Goal: Task Accomplishment & Management: Manage account settings

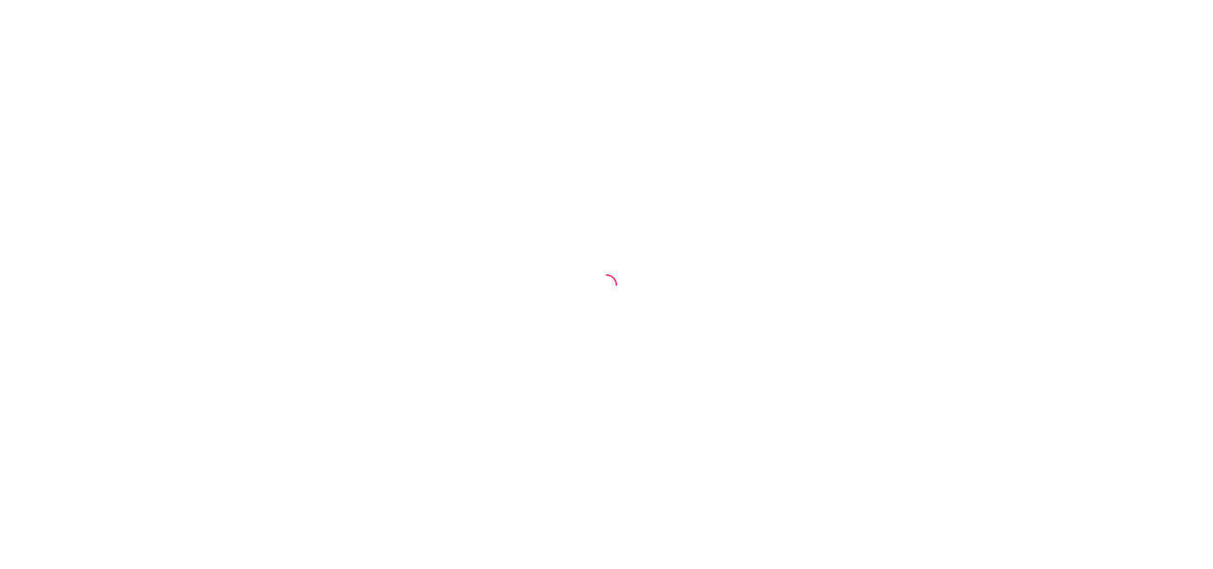
select select "30"
select select "HIGHEST_TOTAL_SPENT_WITH_ORDERS"
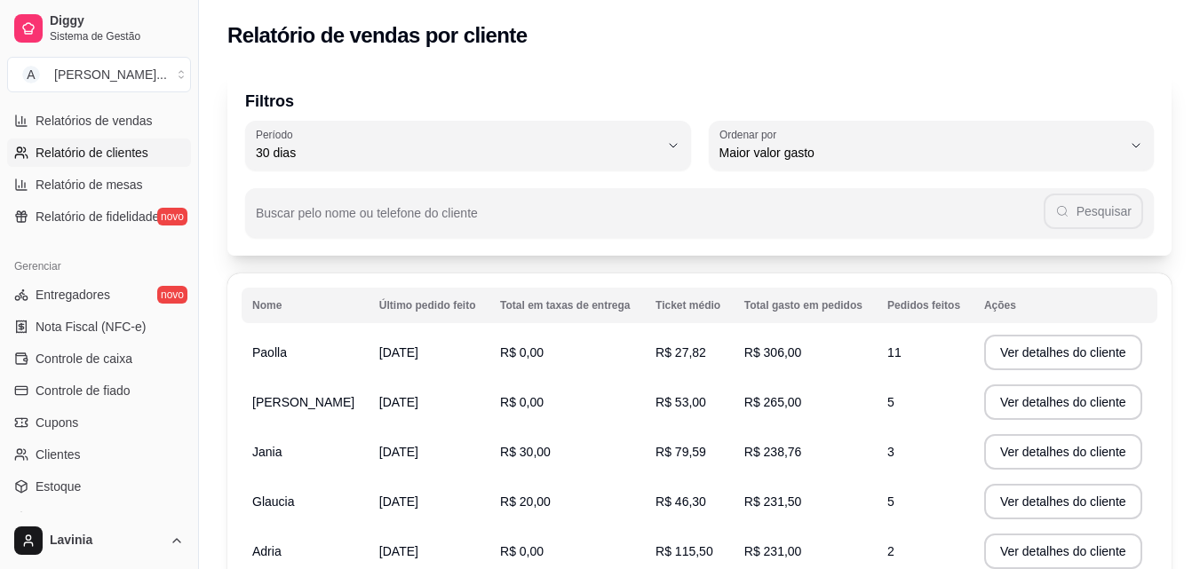
scroll to position [442, 0]
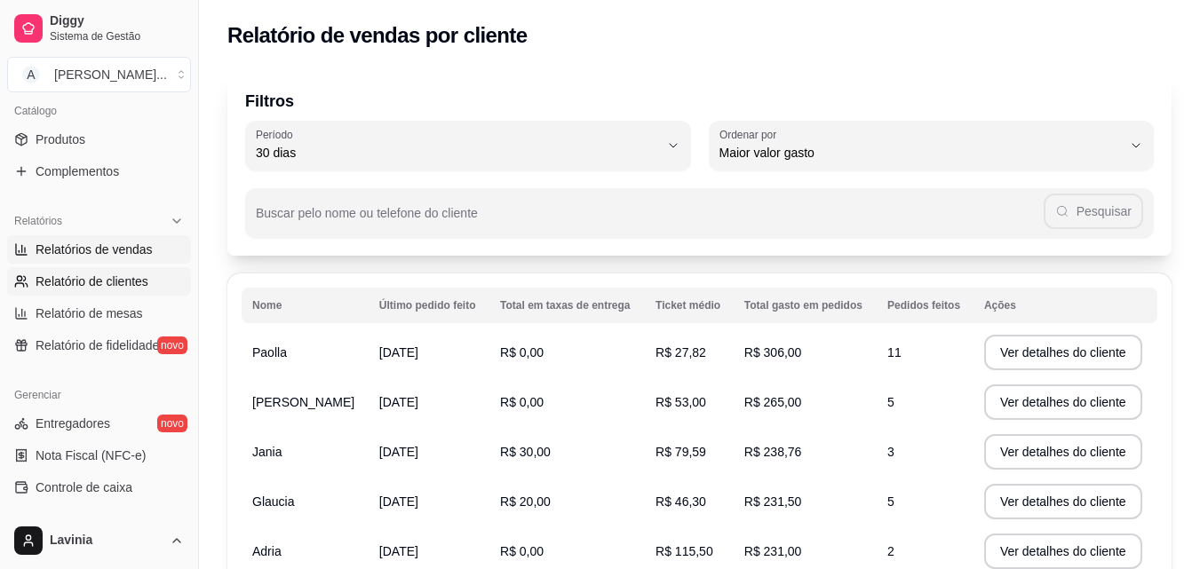
click at [123, 256] on span "Relatórios de vendas" at bounding box center [94, 250] width 117 height 18
select select "ALL"
select select "0"
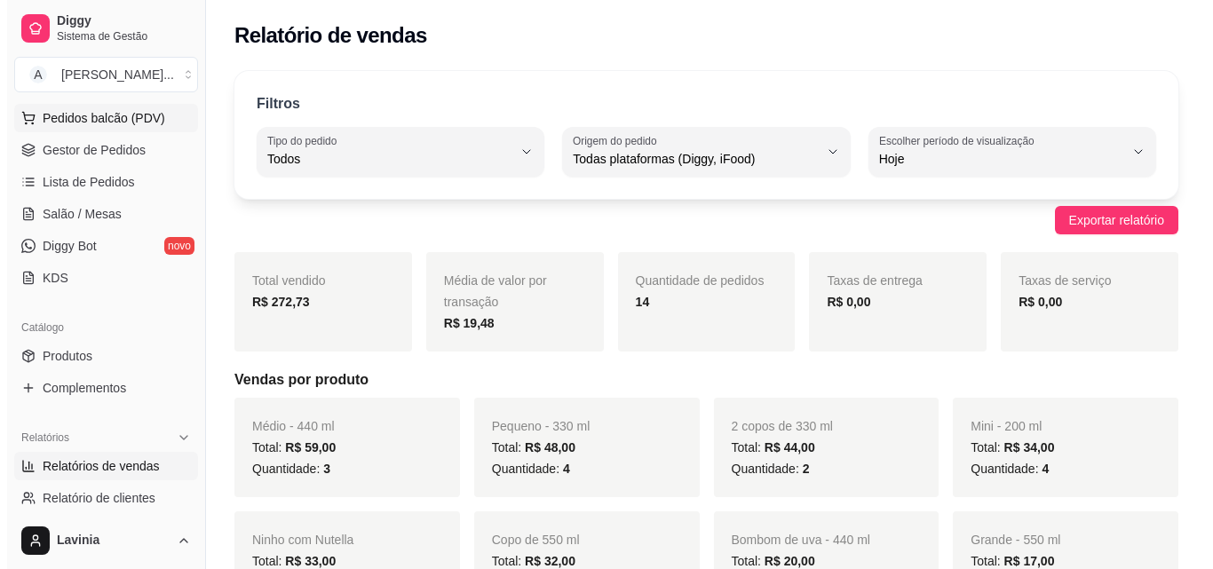
scroll to position [87, 0]
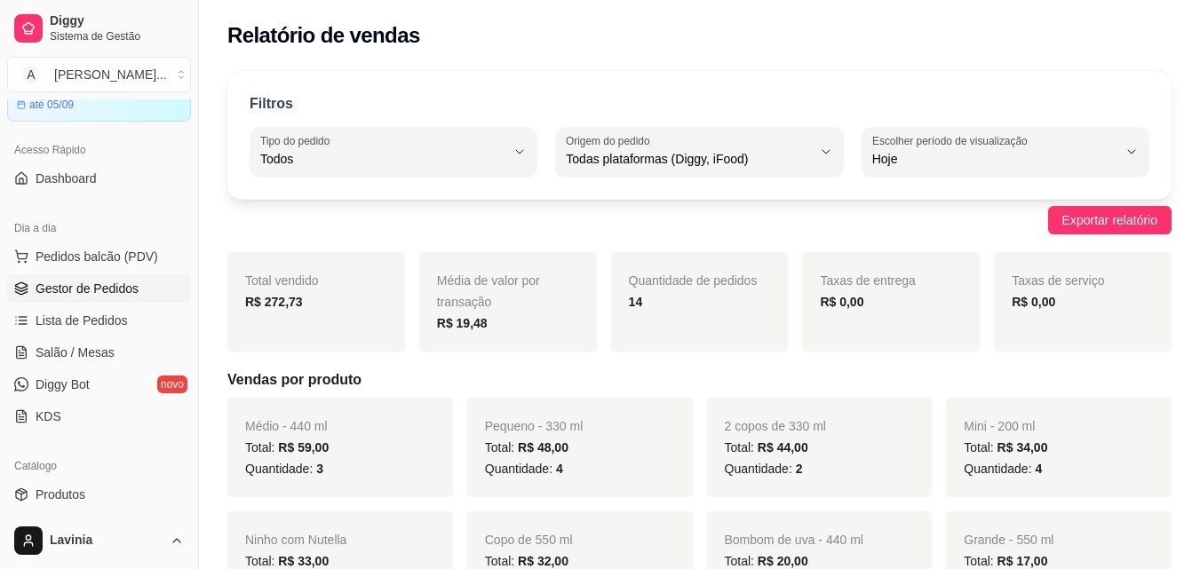
click at [100, 283] on span "Gestor de Pedidos" at bounding box center [87, 289] width 103 height 18
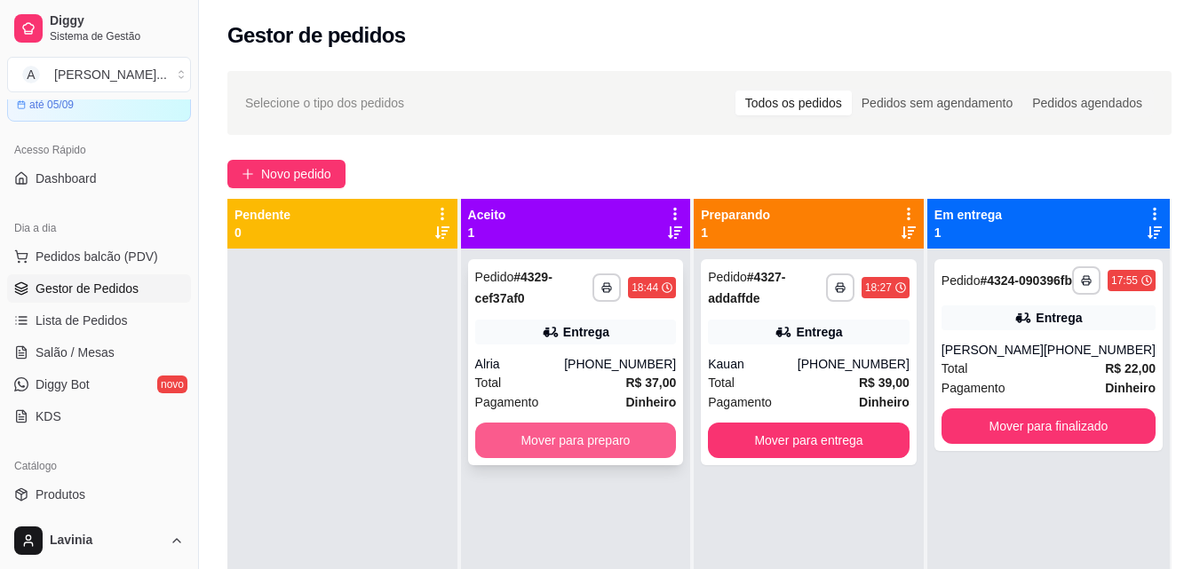
click at [616, 433] on button "Mover para preparo" at bounding box center [576, 441] width 202 height 36
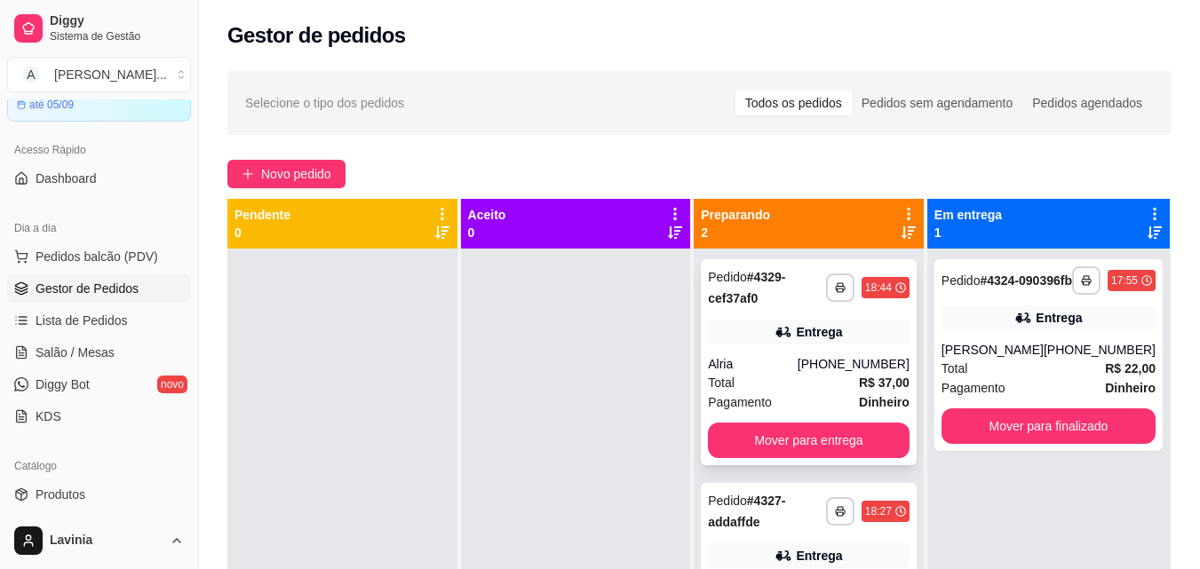
click at [830, 365] on div "[PHONE_NUMBER]" at bounding box center [854, 364] width 112 height 18
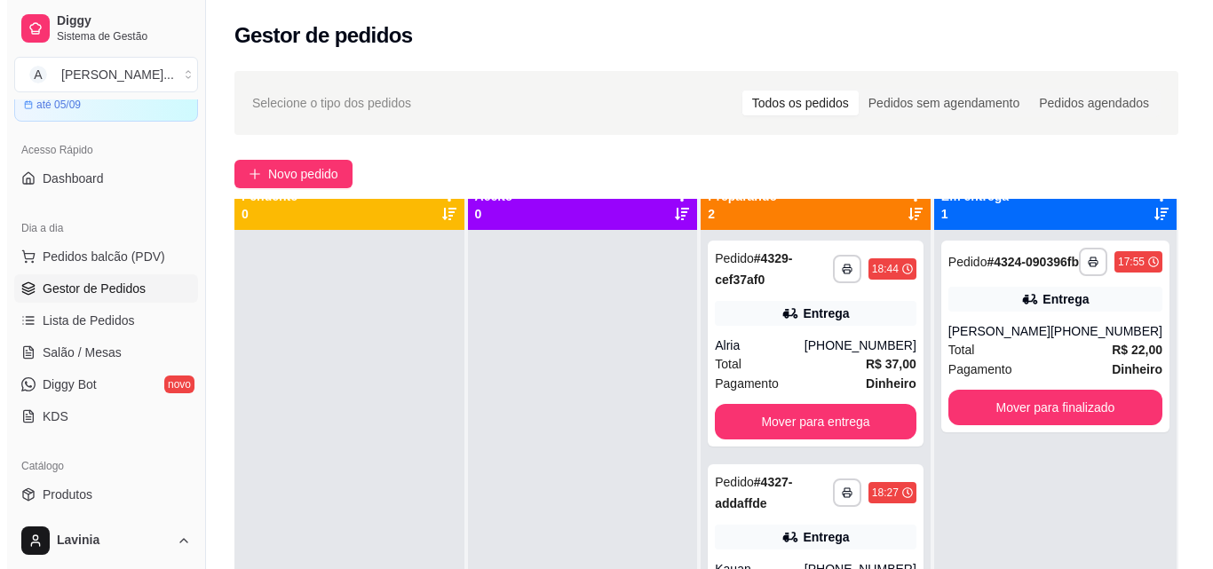
scroll to position [50, 0]
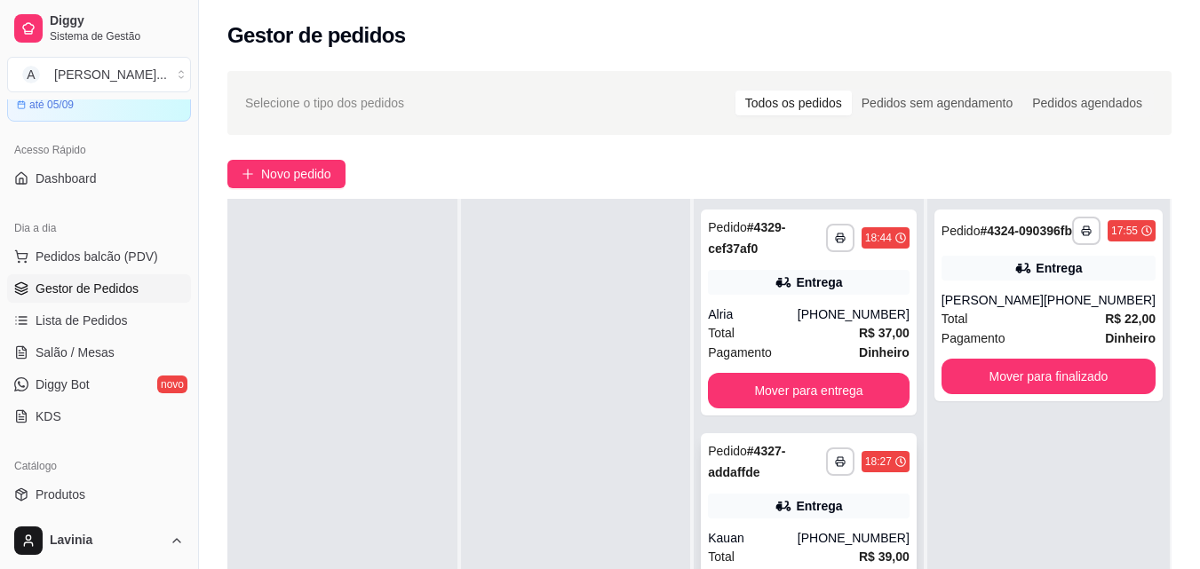
click at [721, 496] on div "Entrega" at bounding box center [809, 506] width 202 height 25
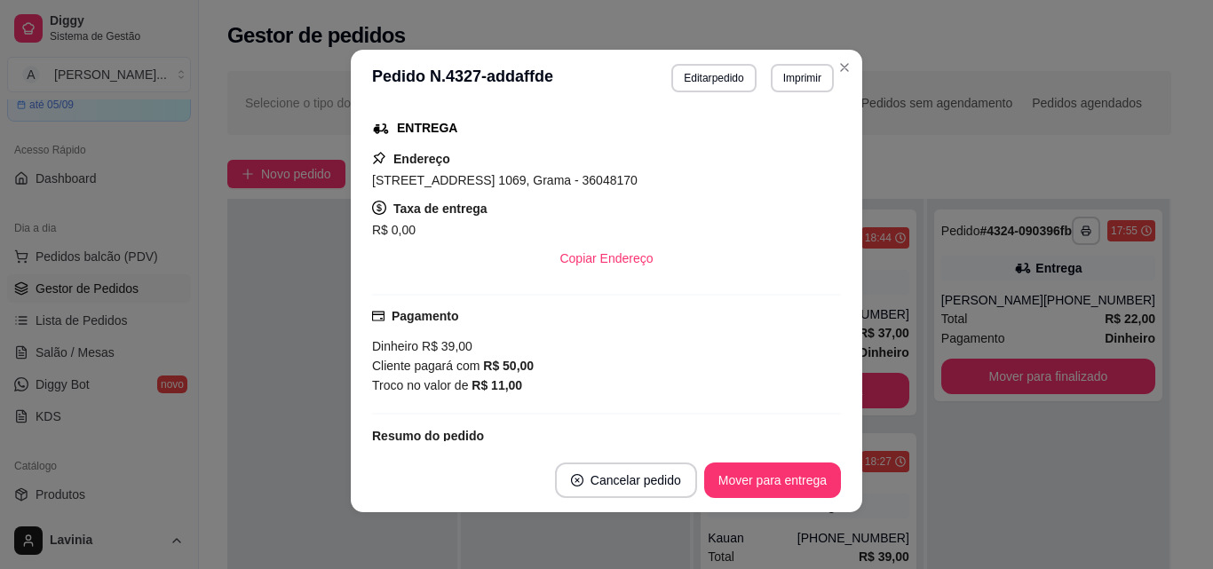
scroll to position [444, 0]
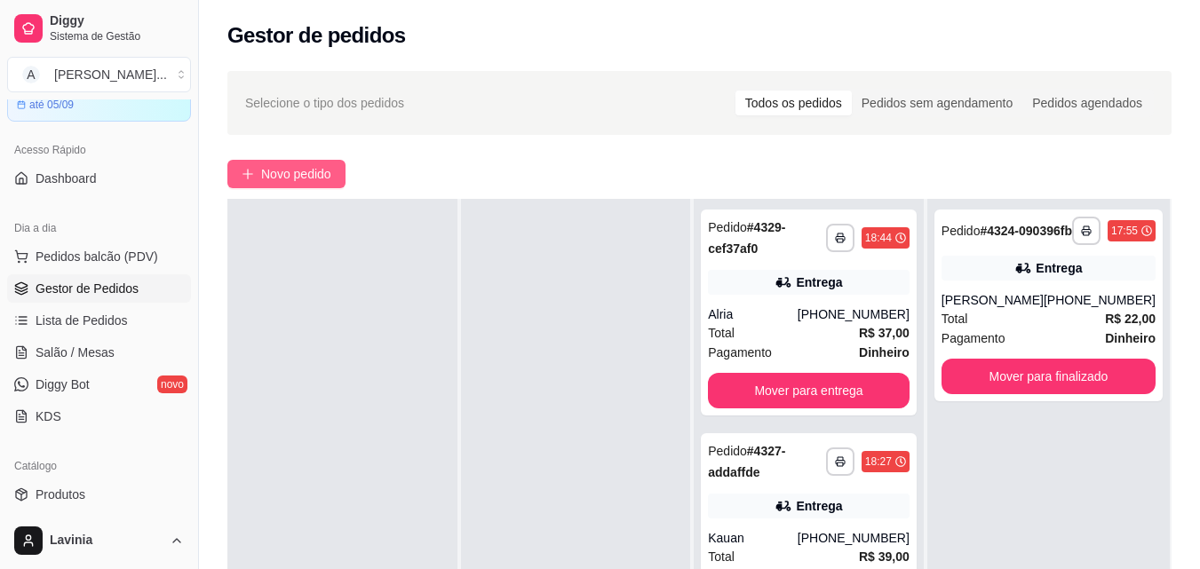
click at [285, 163] on button "Novo pedido" at bounding box center [286, 174] width 118 height 28
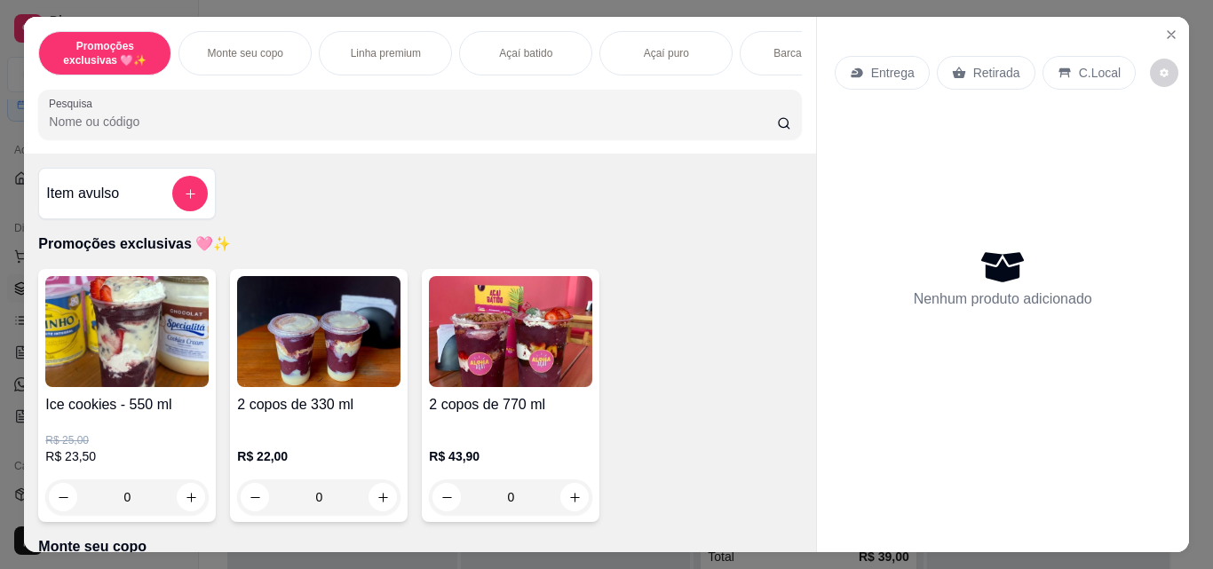
scroll to position [266, 0]
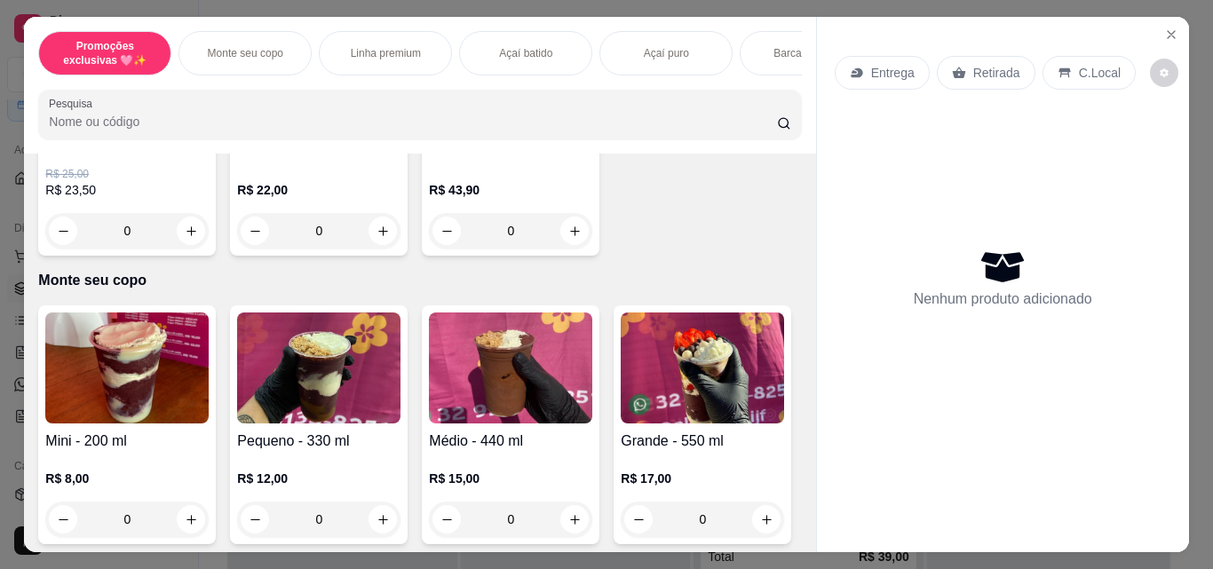
click at [181, 417] on img at bounding box center [126, 368] width 163 height 111
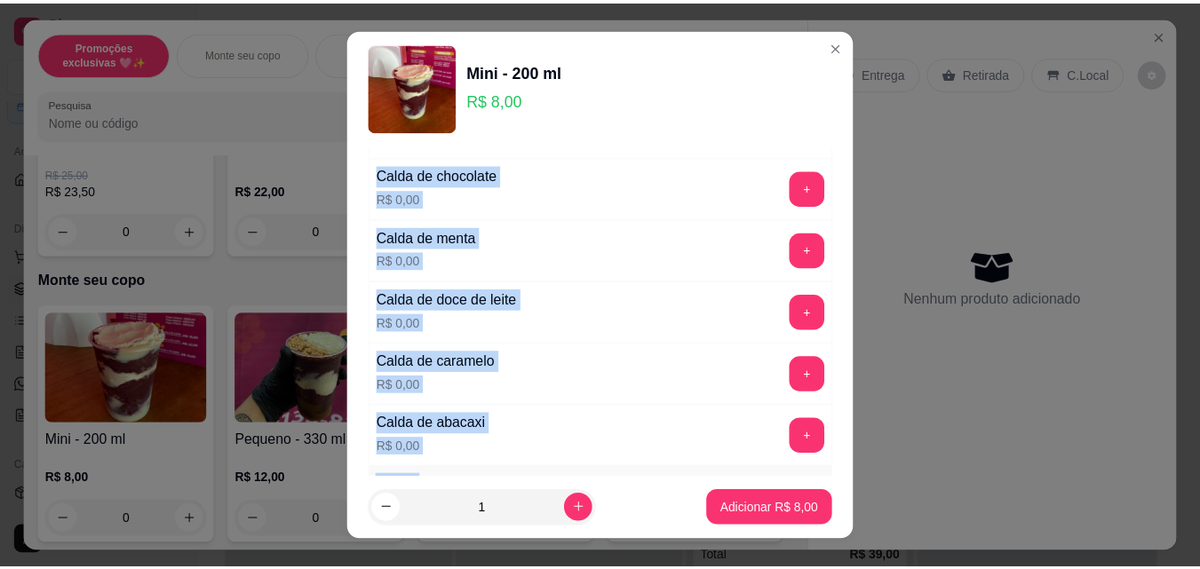
scroll to position [1777, 0]
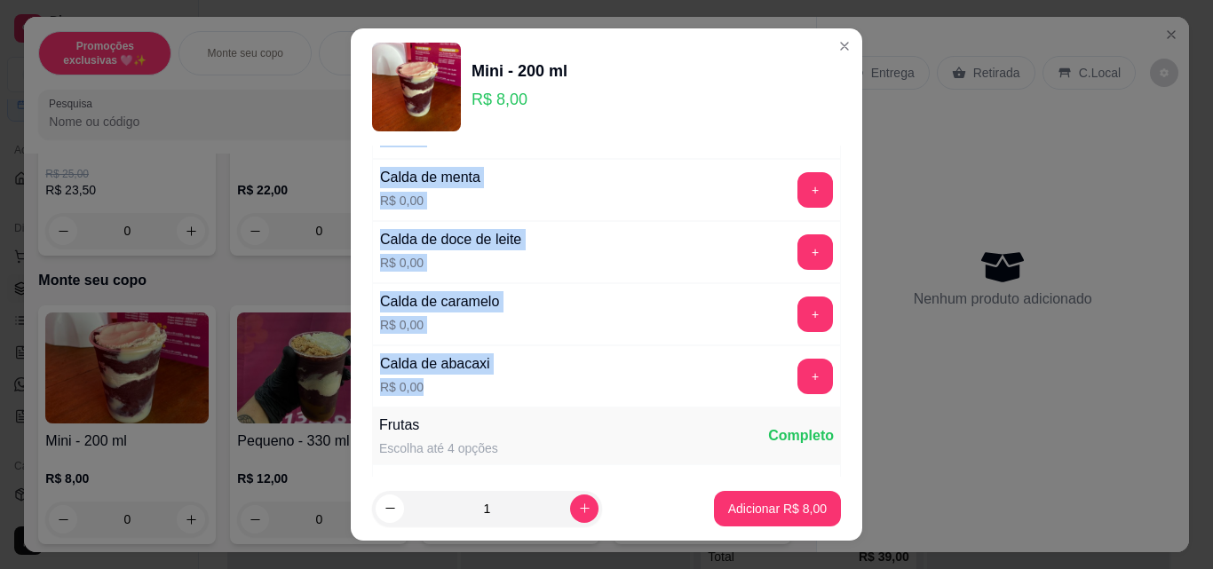
drag, startPoint x: 364, startPoint y: 259, endPoint x: 441, endPoint y: 401, distance: 161.0
click at [510, 405] on div "Deseja descartáveis? Escolha até 1 opção Completo Sim, enviar colher R$ 0,00 + …" at bounding box center [607, 311] width 512 height 331
copy div "Leite ninho R$ 0,00 + jujuba R$ 0,00 + Paçoca R$ 0,00 + Amendoim R$ 0,00 + Ovom…"
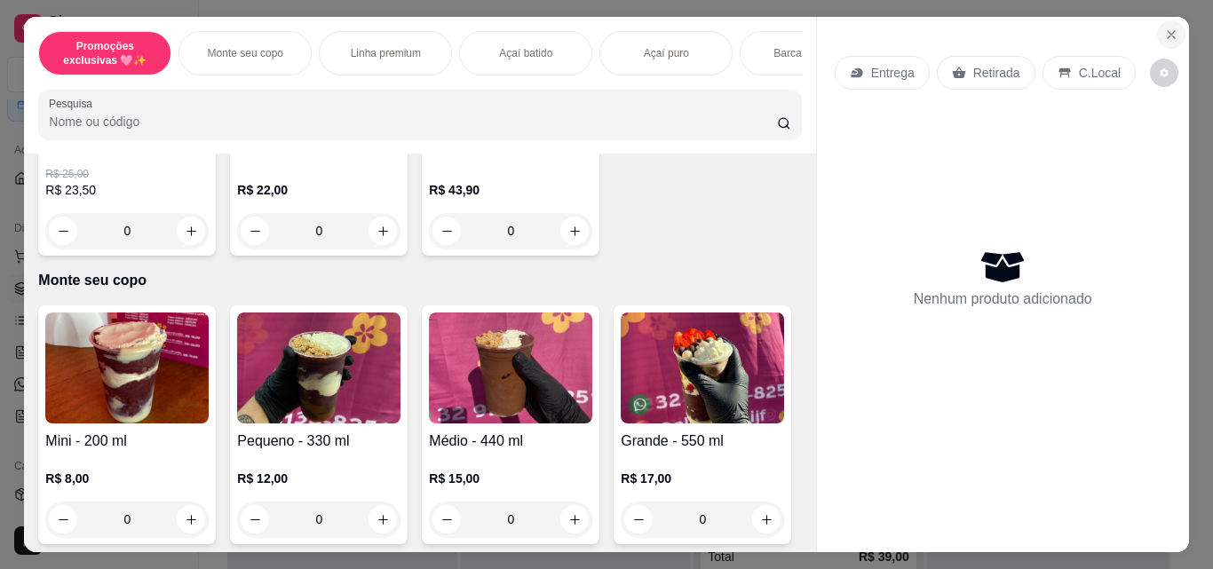
click at [1168, 31] on icon "Close" at bounding box center [1171, 34] width 7 height 7
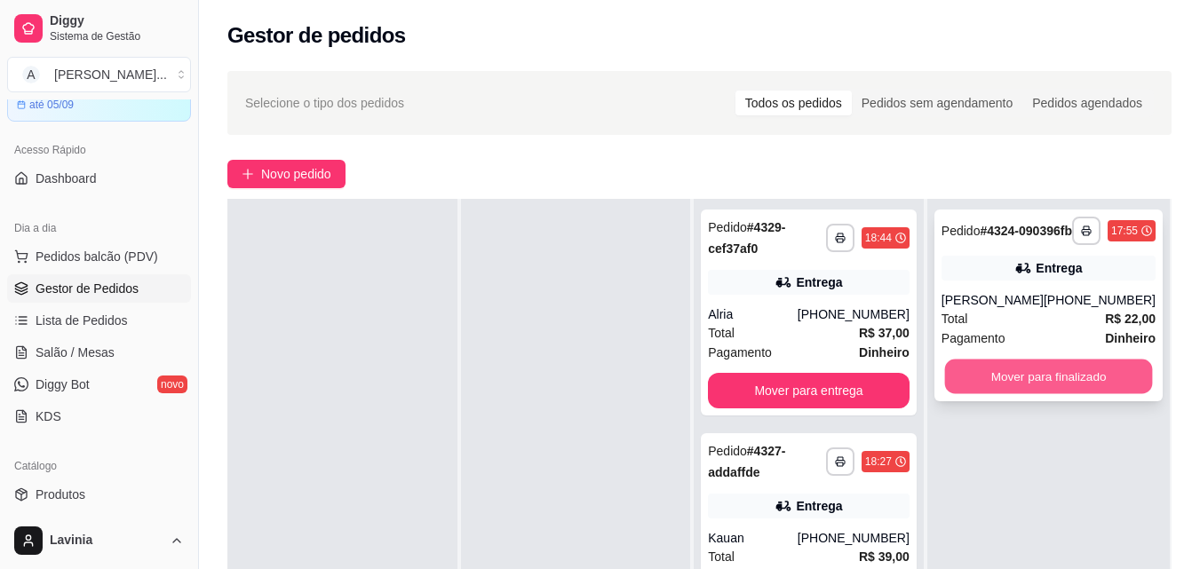
click at [1036, 379] on button "Mover para finalizado" at bounding box center [1048, 377] width 208 height 35
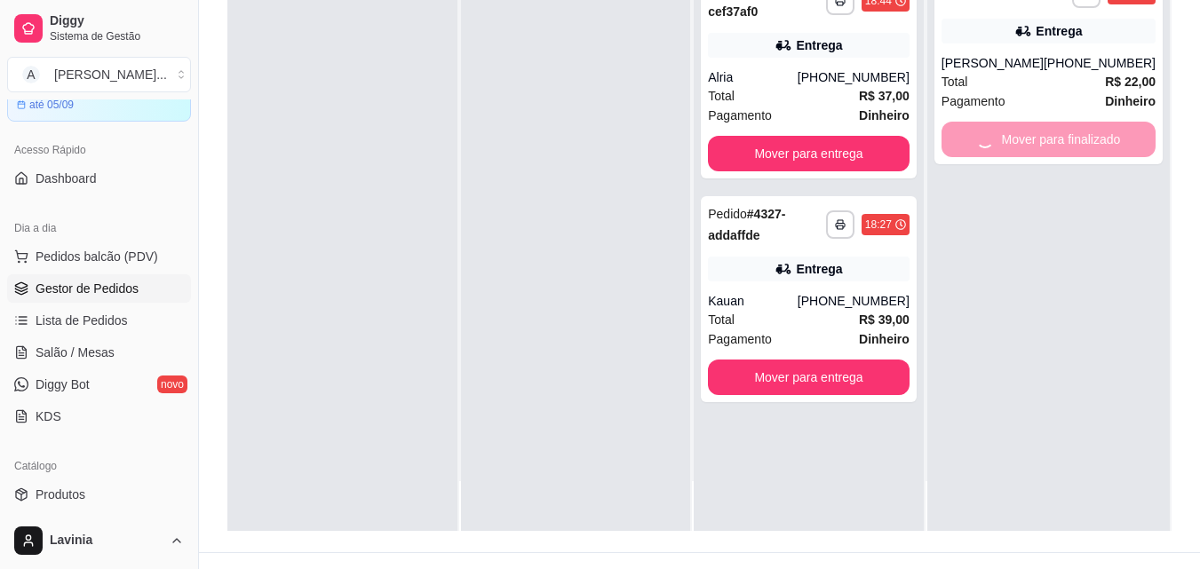
scroll to position [271, 0]
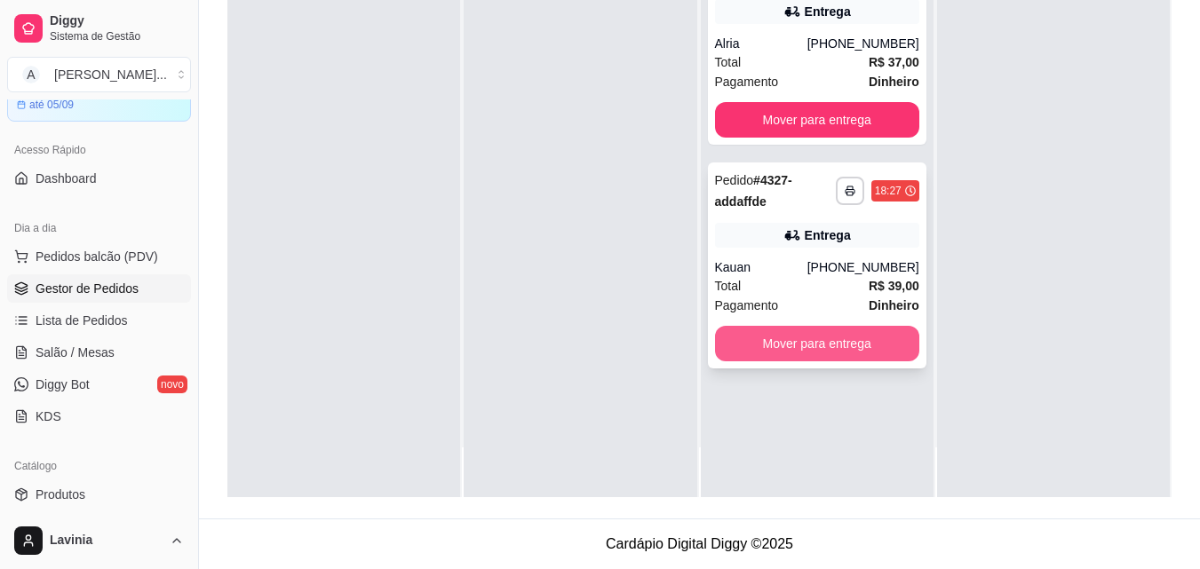
click at [852, 341] on button "Mover para entrega" at bounding box center [817, 344] width 204 height 36
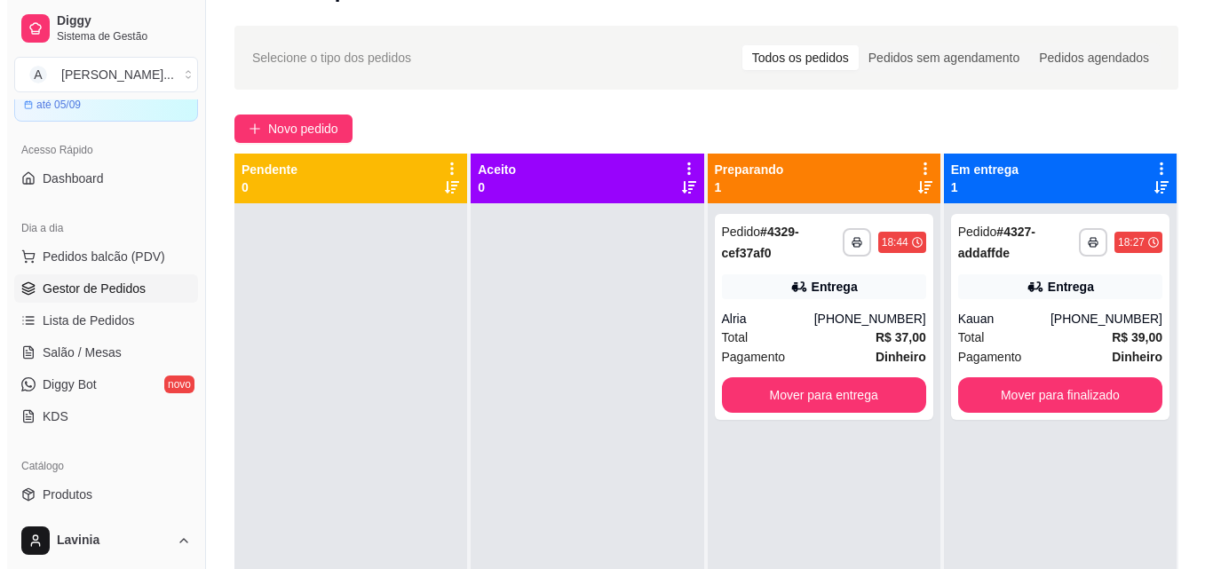
scroll to position [0, 0]
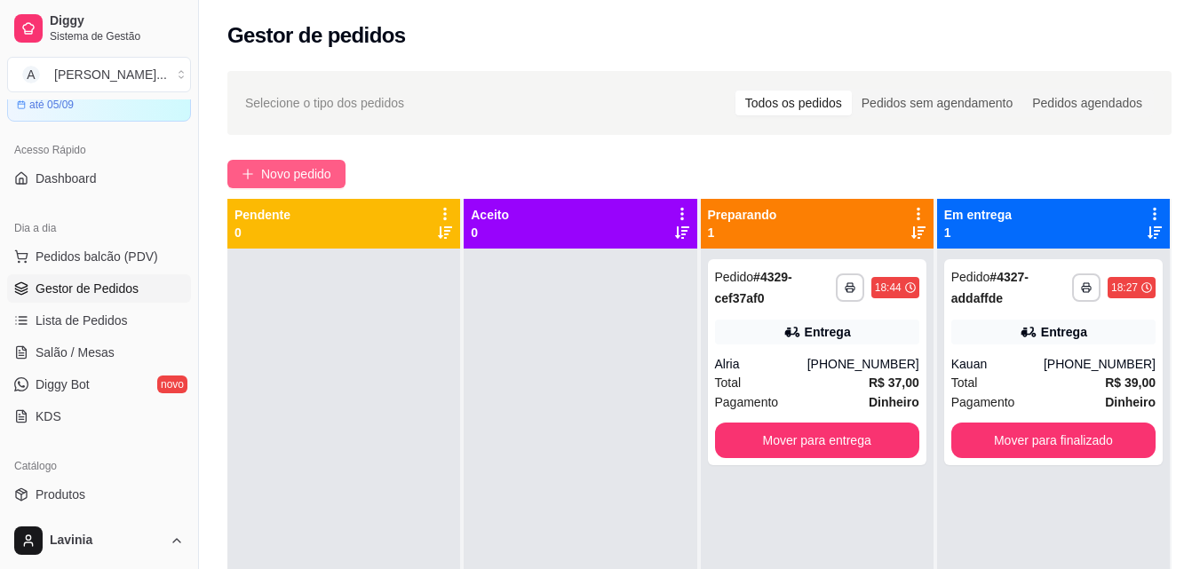
click at [294, 175] on span "Novo pedido" at bounding box center [296, 174] width 70 height 20
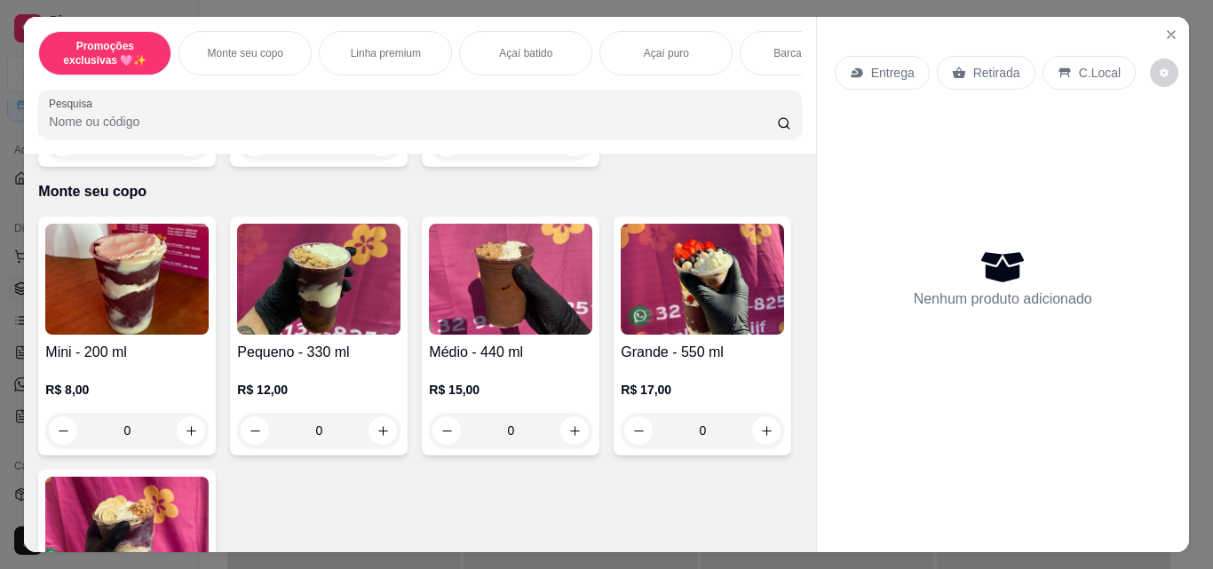
scroll to position [533, 0]
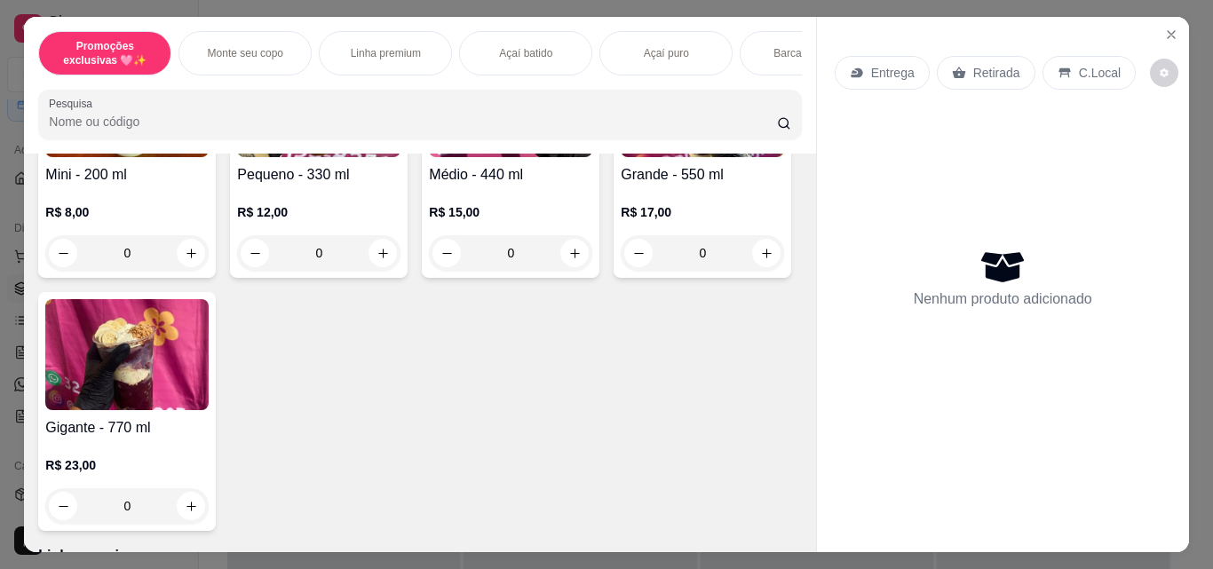
click at [134, 230] on div "R$ 8,00 0" at bounding box center [126, 236] width 163 height 67
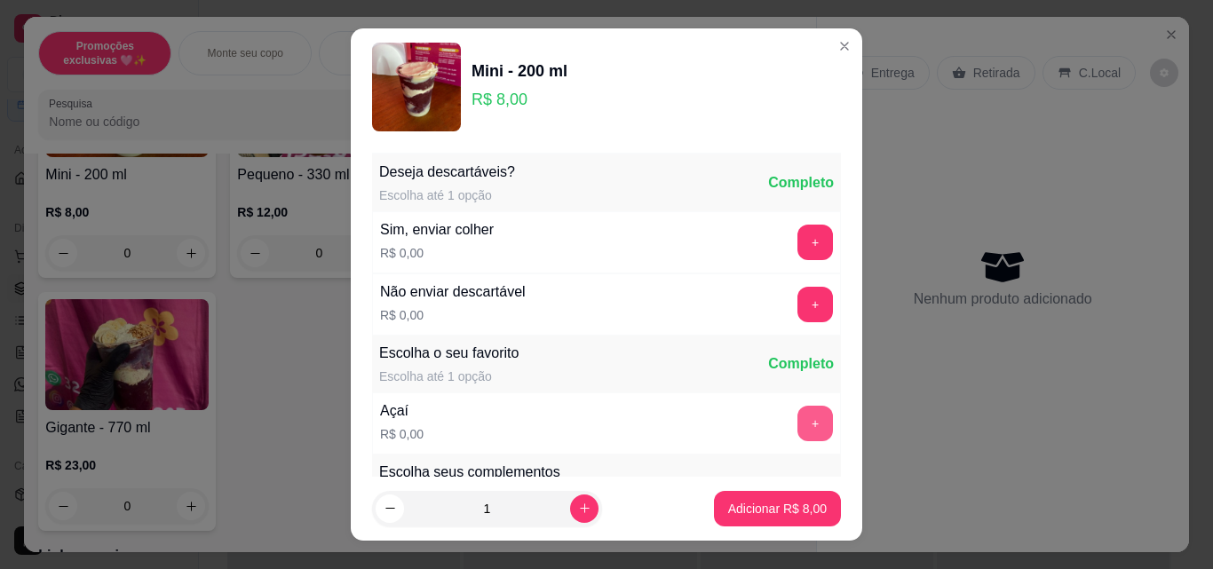
click at [798, 440] on button "+" at bounding box center [816, 424] width 36 height 36
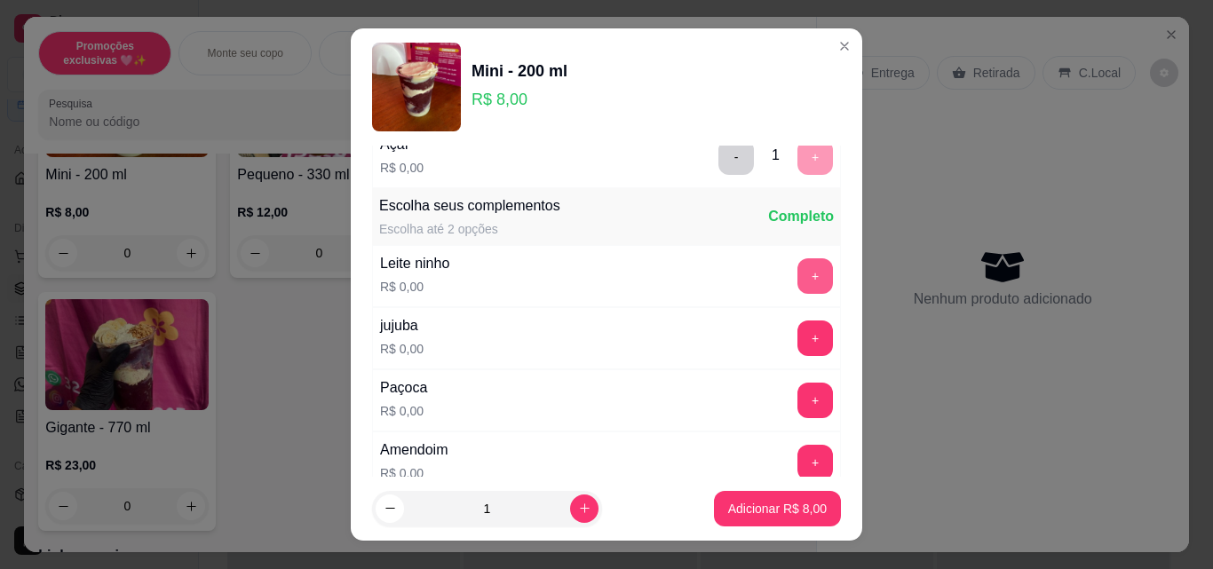
click at [798, 281] on button "+" at bounding box center [816, 276] width 36 height 36
click at [798, 393] on button "+" at bounding box center [816, 401] width 36 height 36
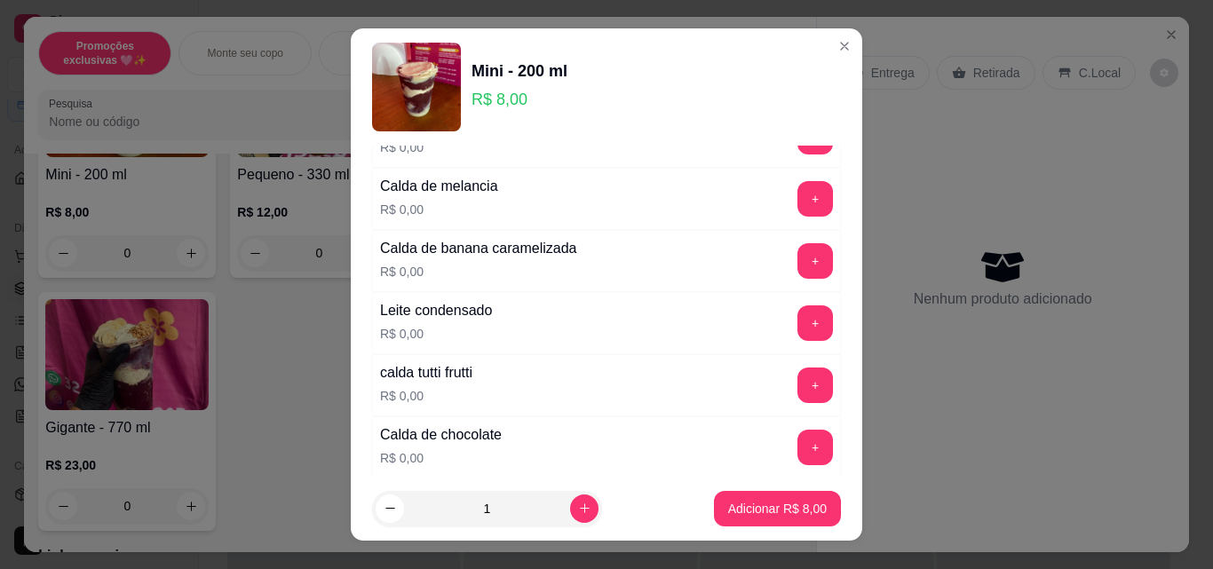
scroll to position [1510, 0]
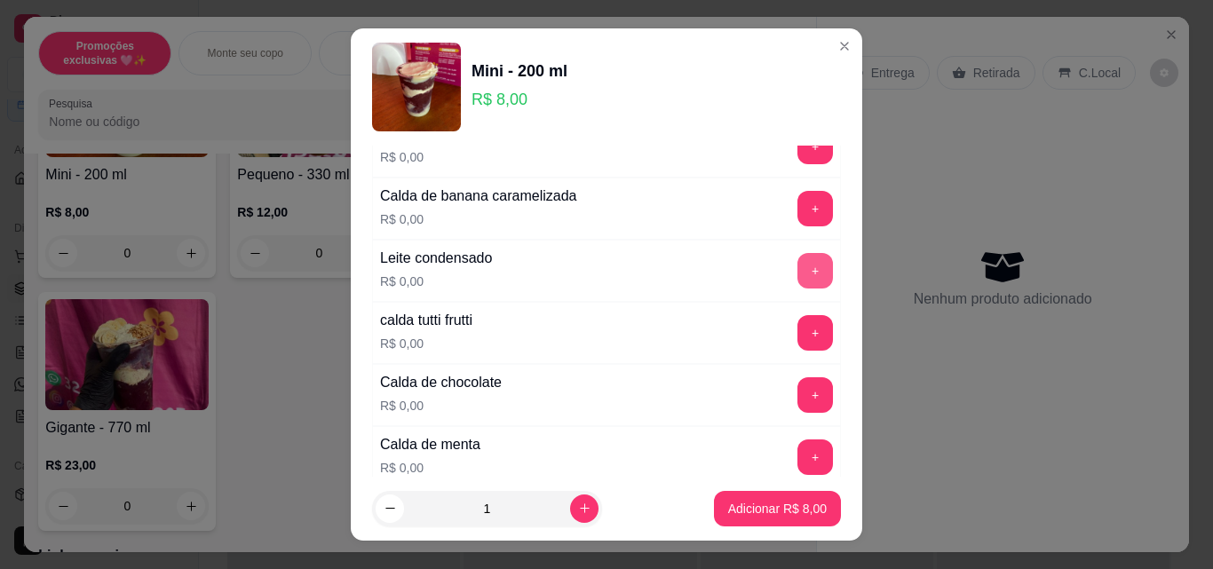
click at [798, 268] on button "+" at bounding box center [816, 271] width 36 height 36
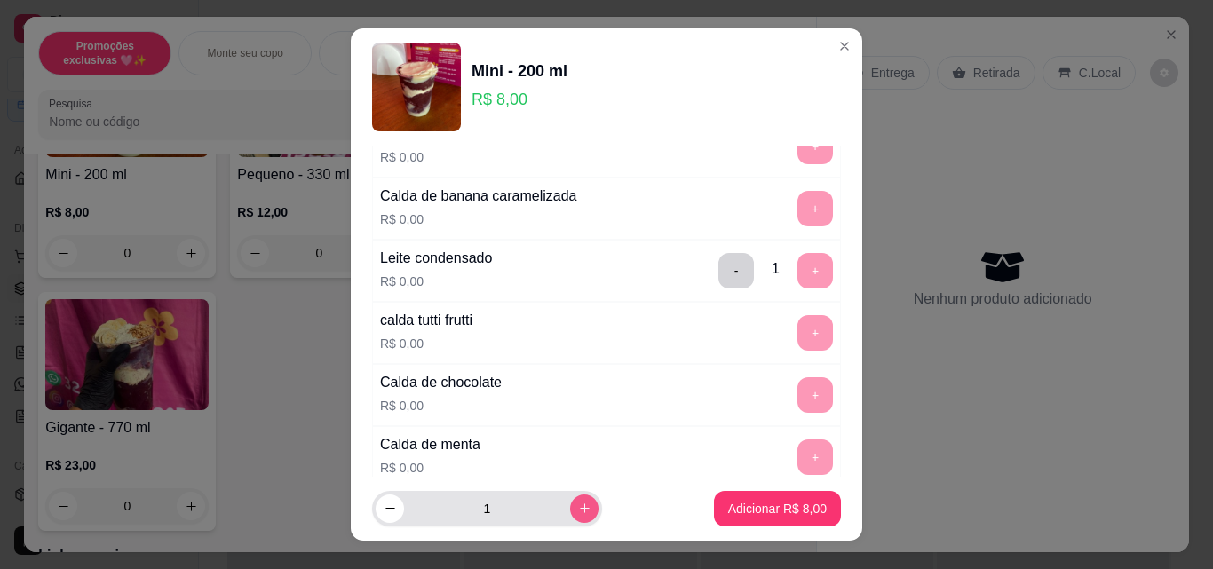
click at [570, 519] on button "increase-product-quantity" at bounding box center [584, 509] width 28 height 28
click at [570, 520] on button "increase-product-quantity" at bounding box center [584, 509] width 28 height 28
type input "5"
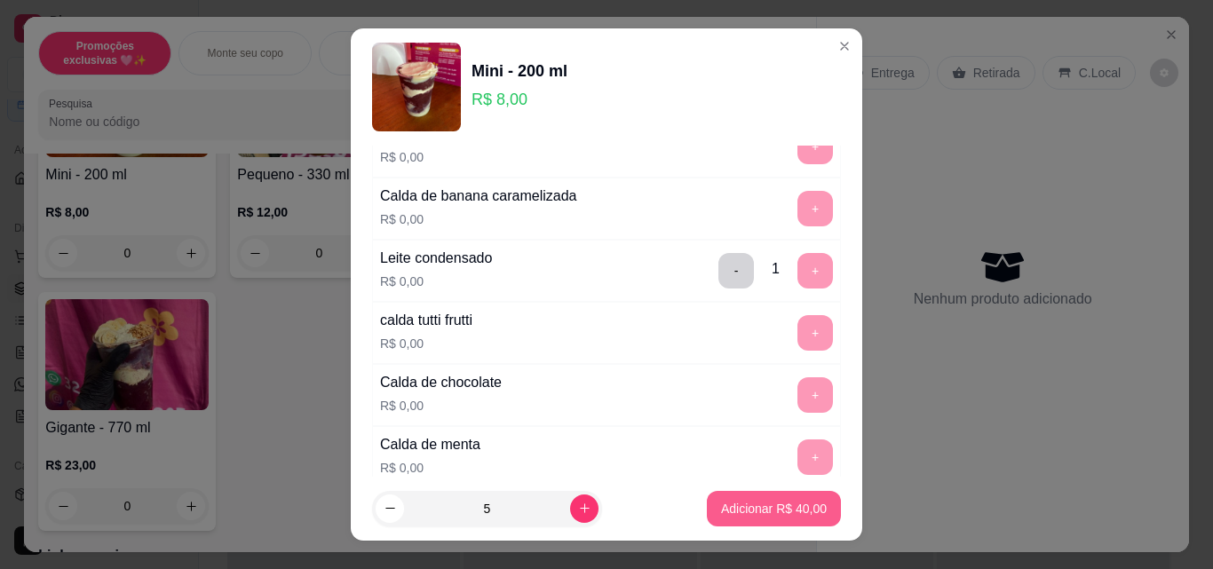
click at [764, 511] on p "Adicionar R$ 40,00" at bounding box center [774, 509] width 106 height 18
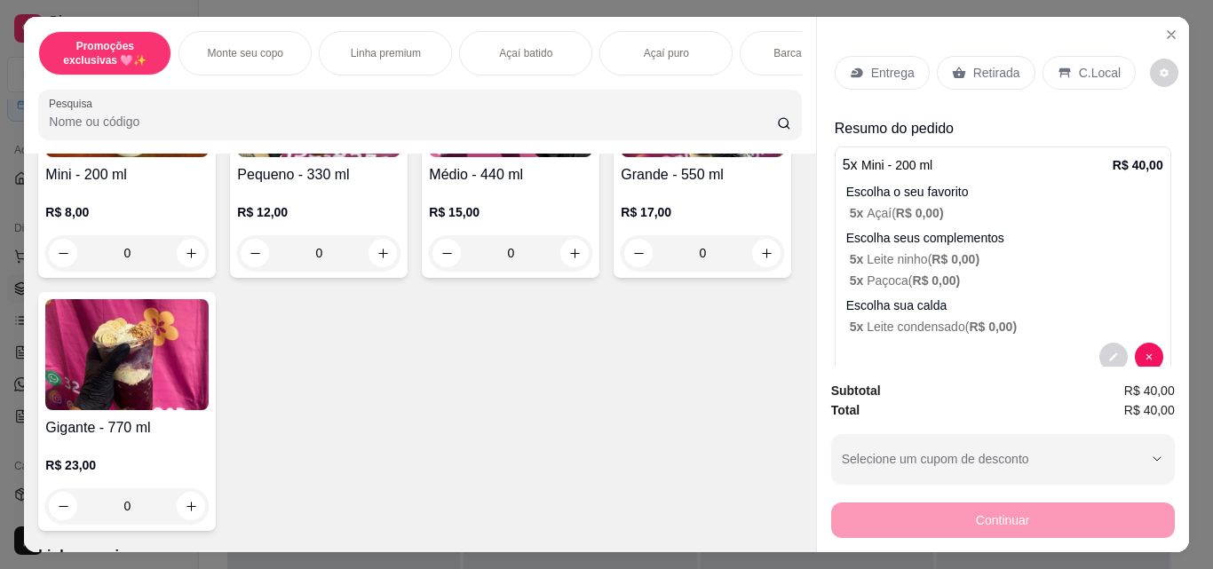
click at [884, 74] on p "Entrega" at bounding box center [893, 73] width 44 height 18
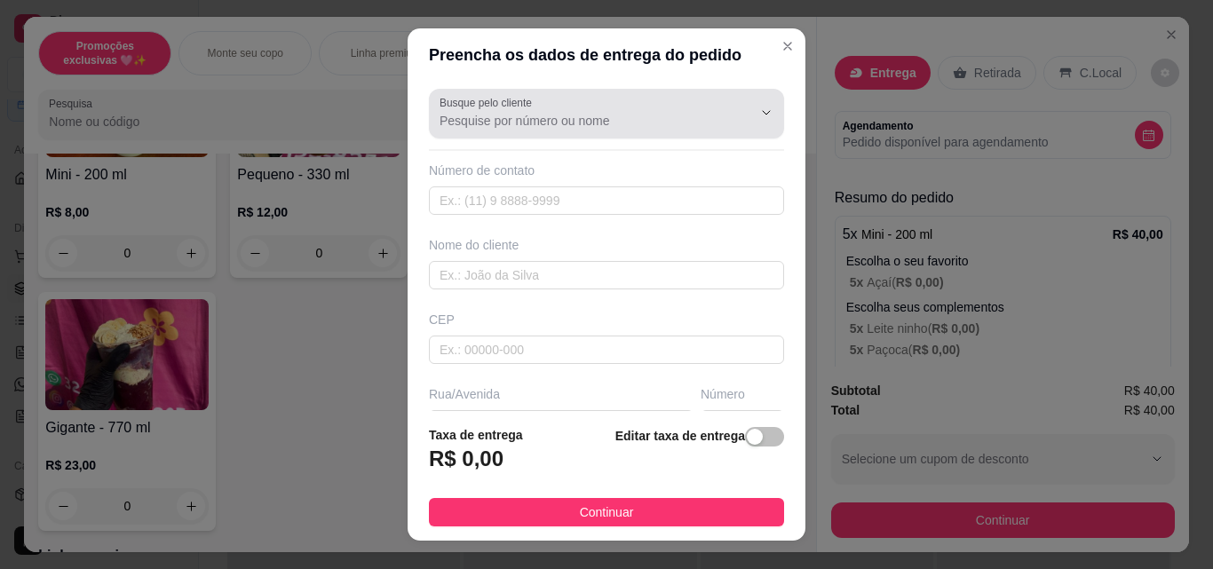
click at [464, 124] on input "Busque pelo cliente" at bounding box center [582, 121] width 284 height 18
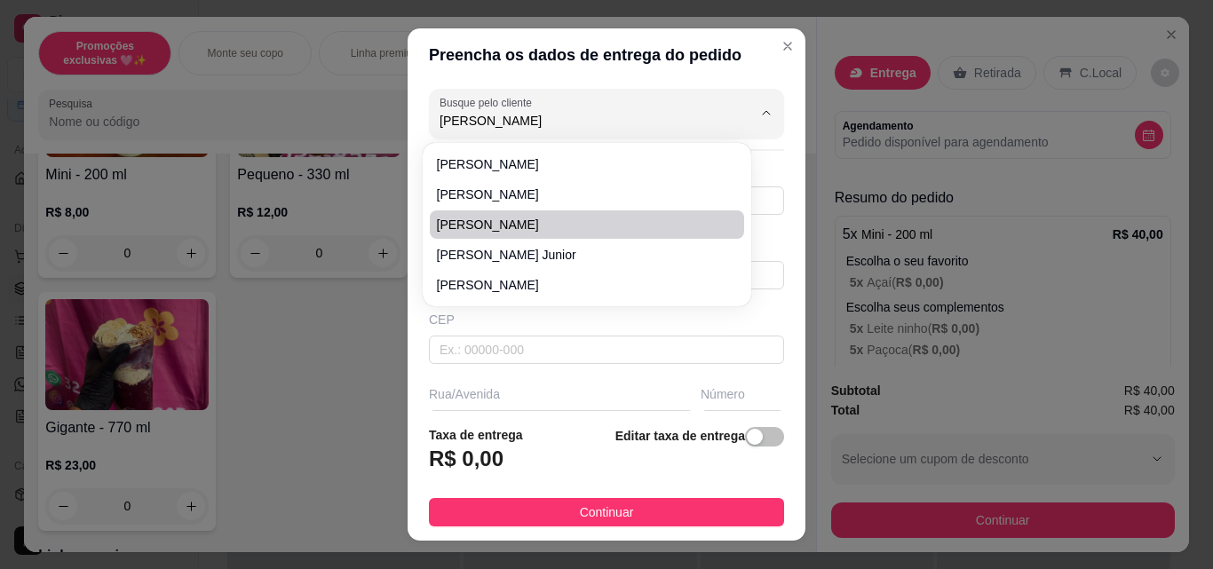
click at [504, 233] on span "[PERSON_NAME]" at bounding box center [578, 225] width 282 height 18
type input "[PERSON_NAME]"
type input "32988371683"
type input "[PERSON_NAME]"
type input "36048450"
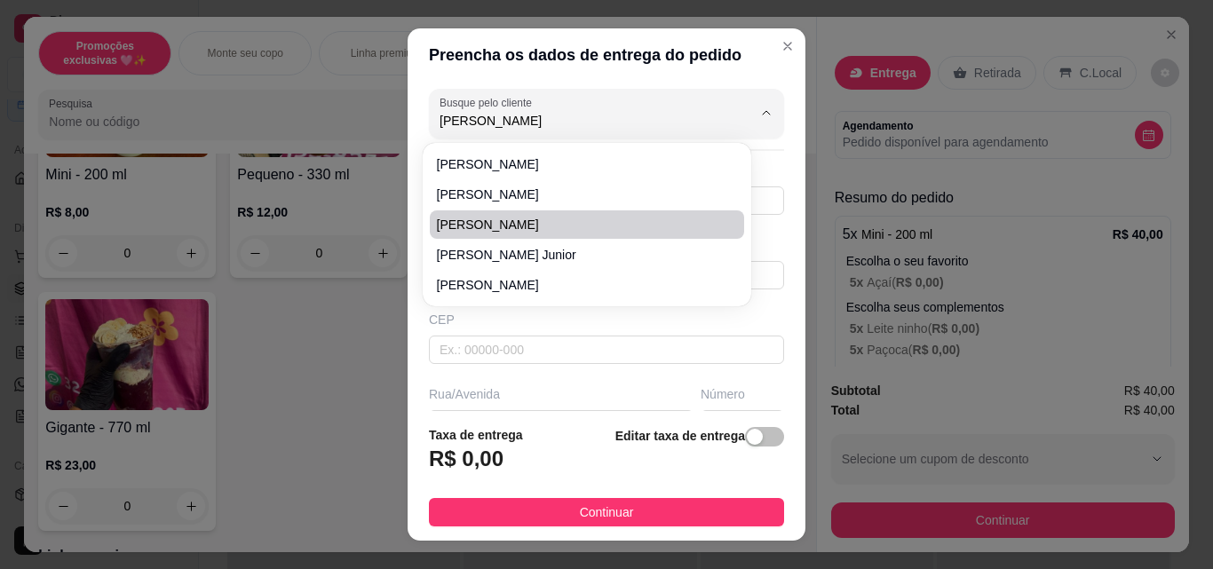
type input "Rua [PERSON_NAME]"
type input "228"
type input "Parque Independência"
type input "Juiz de Fora"
type input "Casa fundos atrás da [GEOGRAPHIC_DATA]"
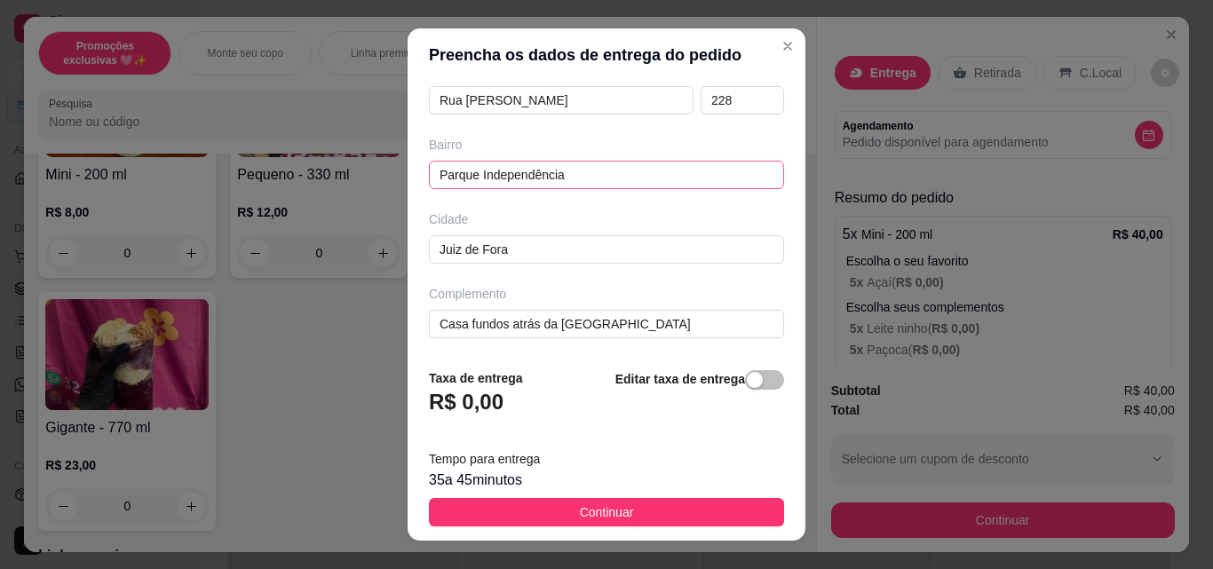
scroll to position [326, 0]
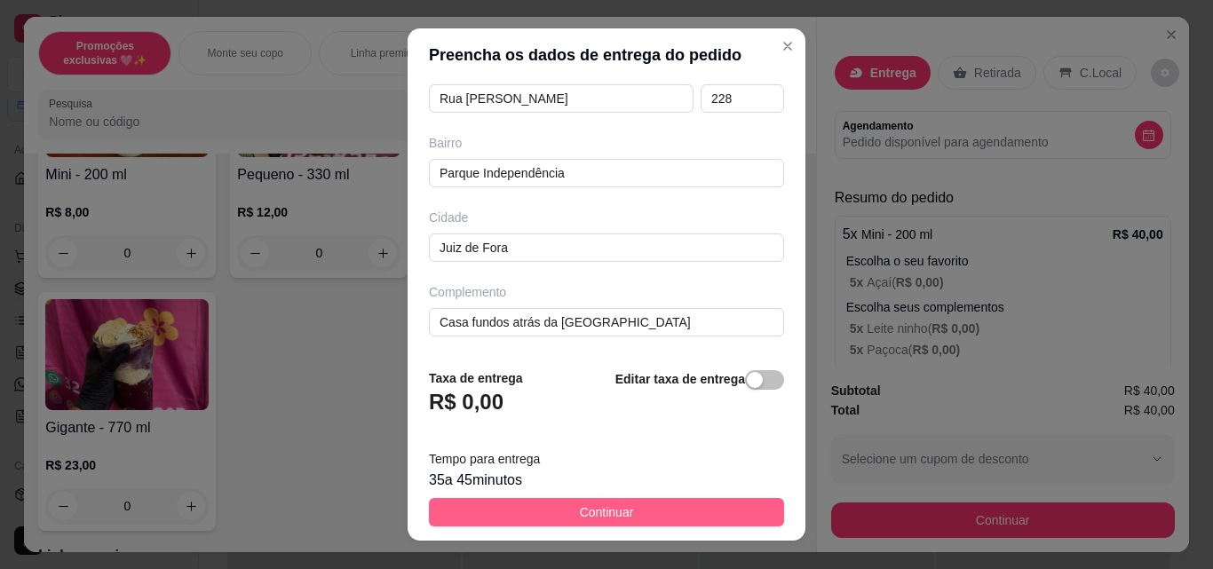
click at [596, 521] on span "Continuar" at bounding box center [607, 513] width 54 height 20
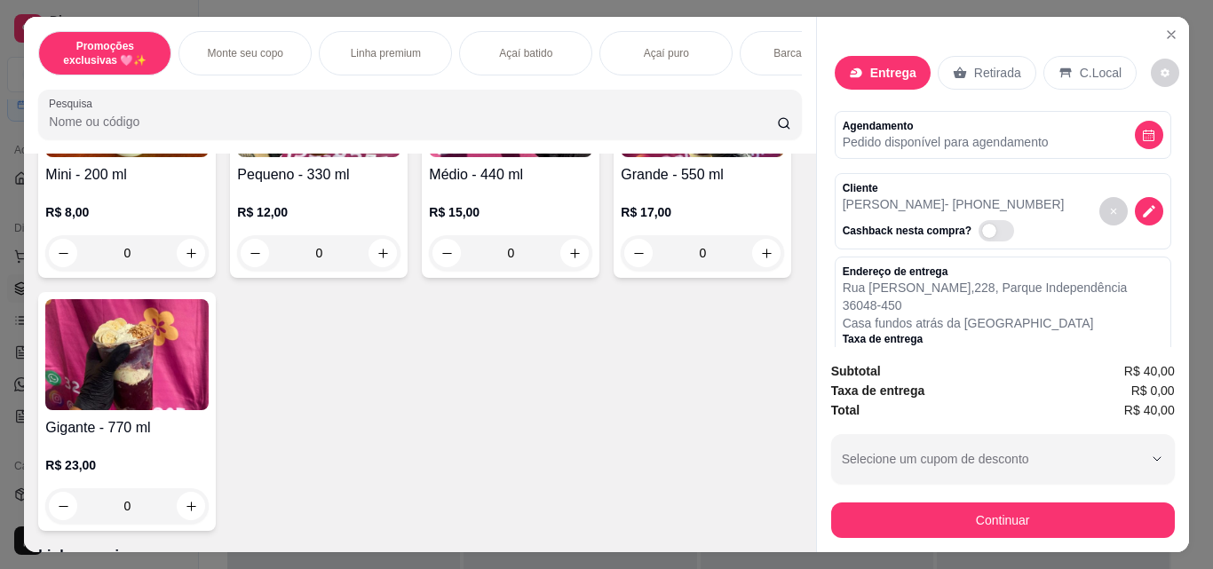
scroll to position [353, 0]
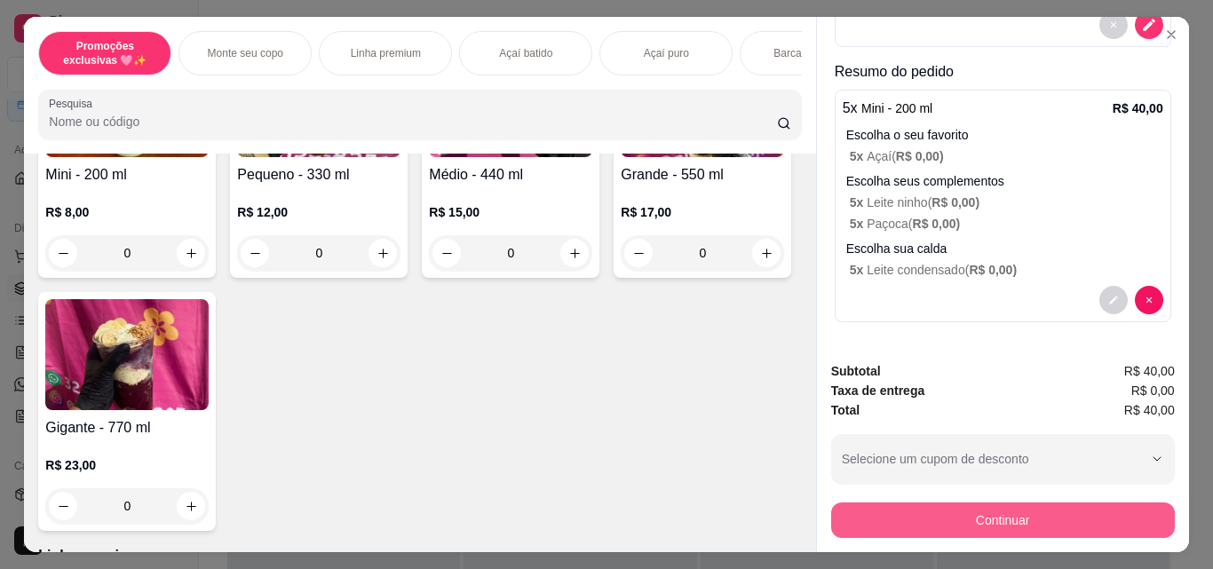
click at [916, 513] on button "Continuar" at bounding box center [1003, 521] width 344 height 36
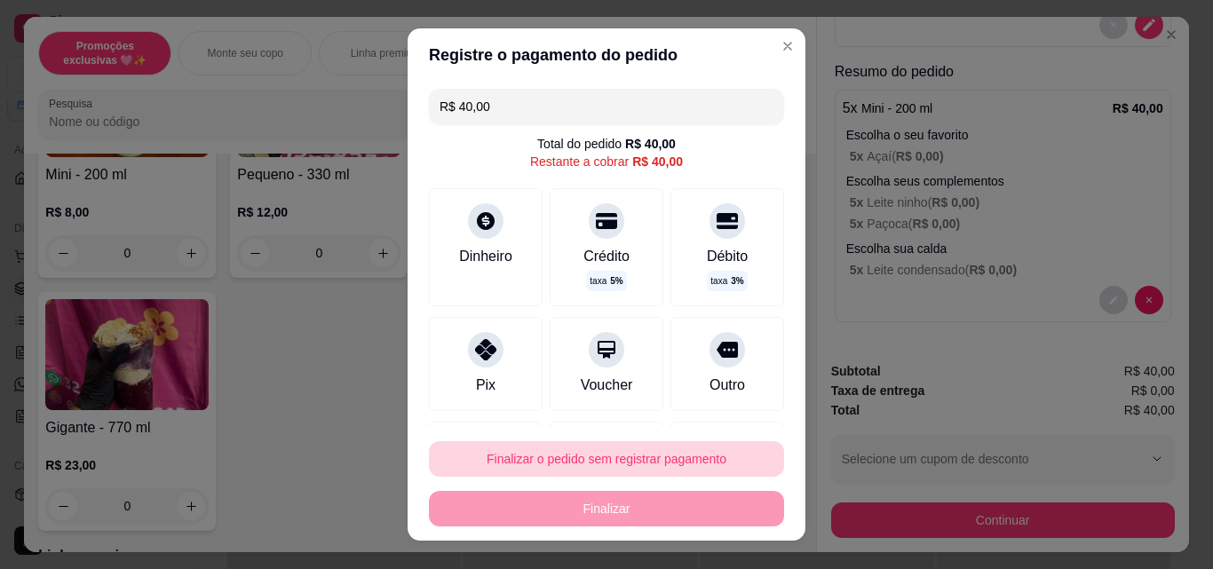
click at [475, 343] on icon at bounding box center [485, 349] width 21 height 21
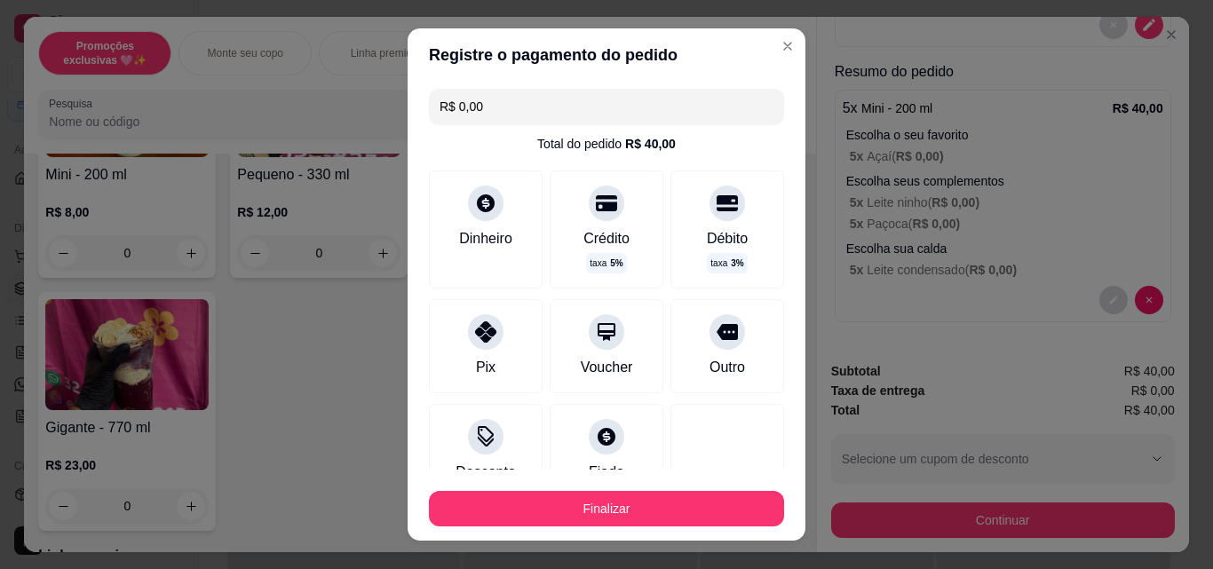
click at [505, 500] on button "Finalizar" at bounding box center [606, 509] width 355 height 36
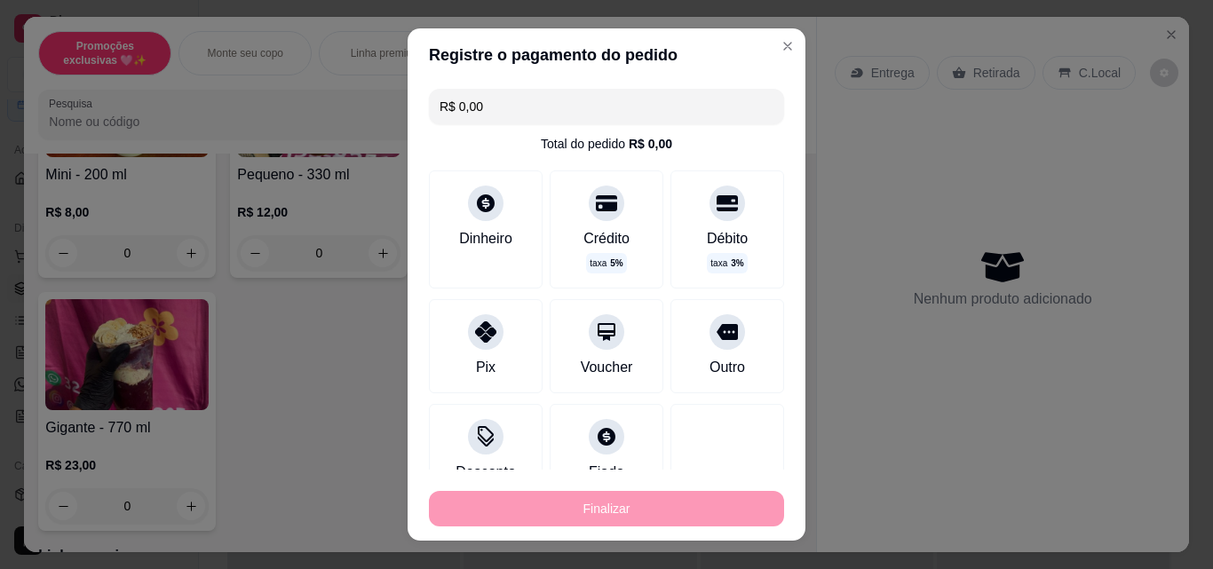
type input "-R$ 40,00"
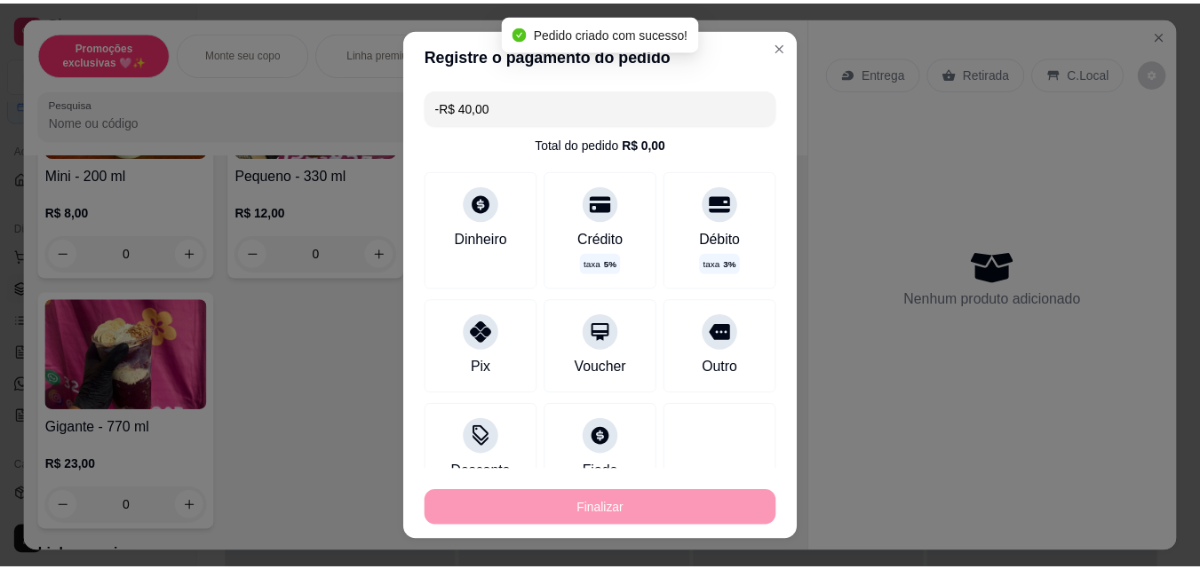
scroll to position [0, 0]
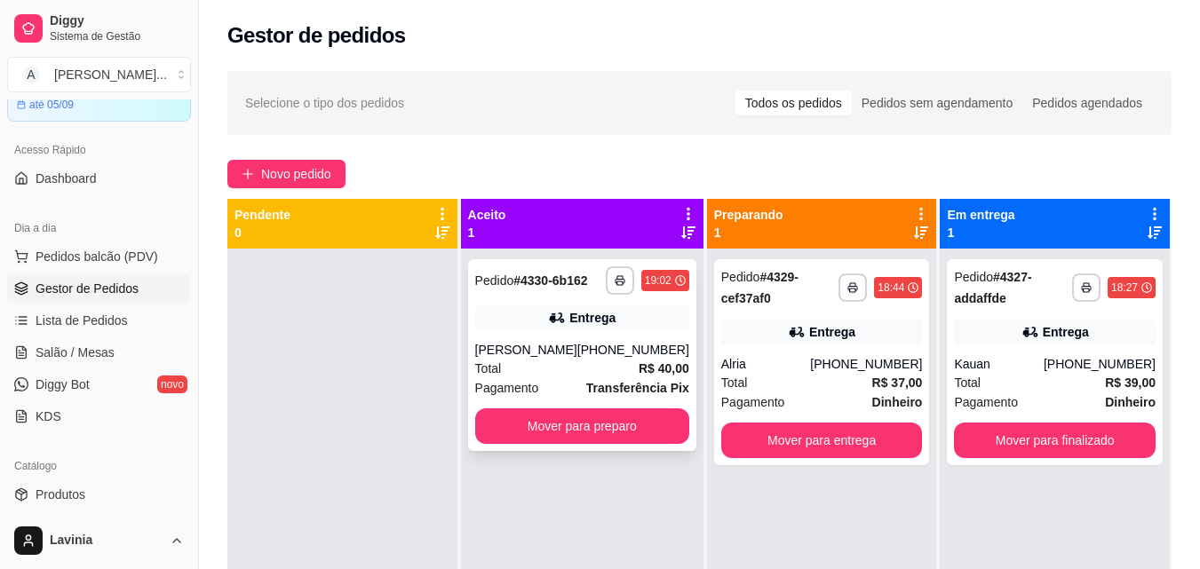
click at [560, 425] on button "Mover para preparo" at bounding box center [582, 427] width 214 height 36
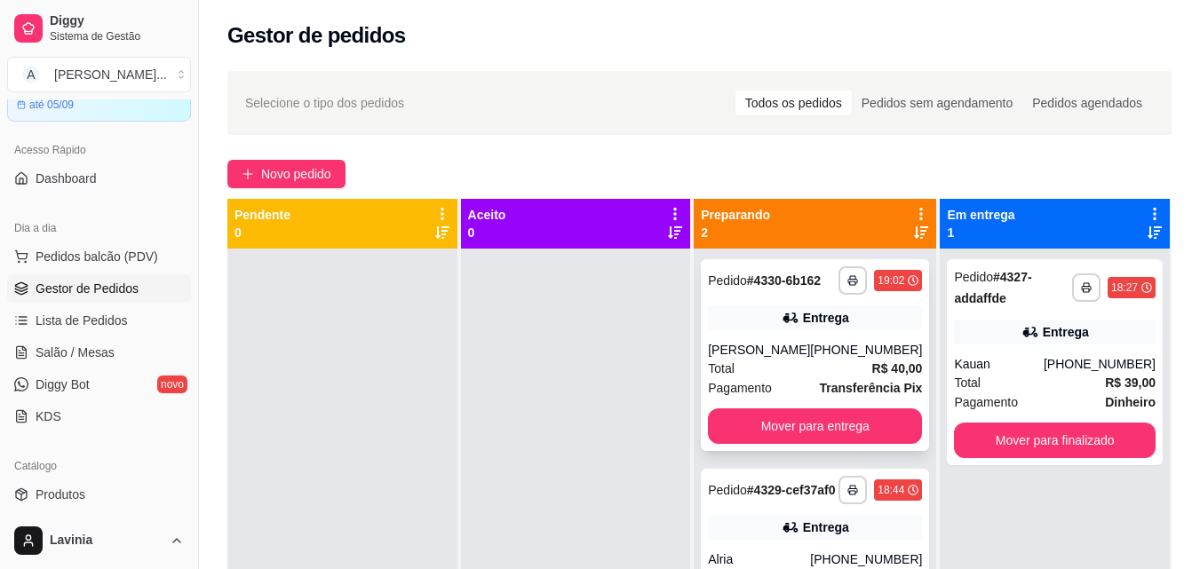
click at [795, 330] on div "**********" at bounding box center [815, 355] width 228 height 192
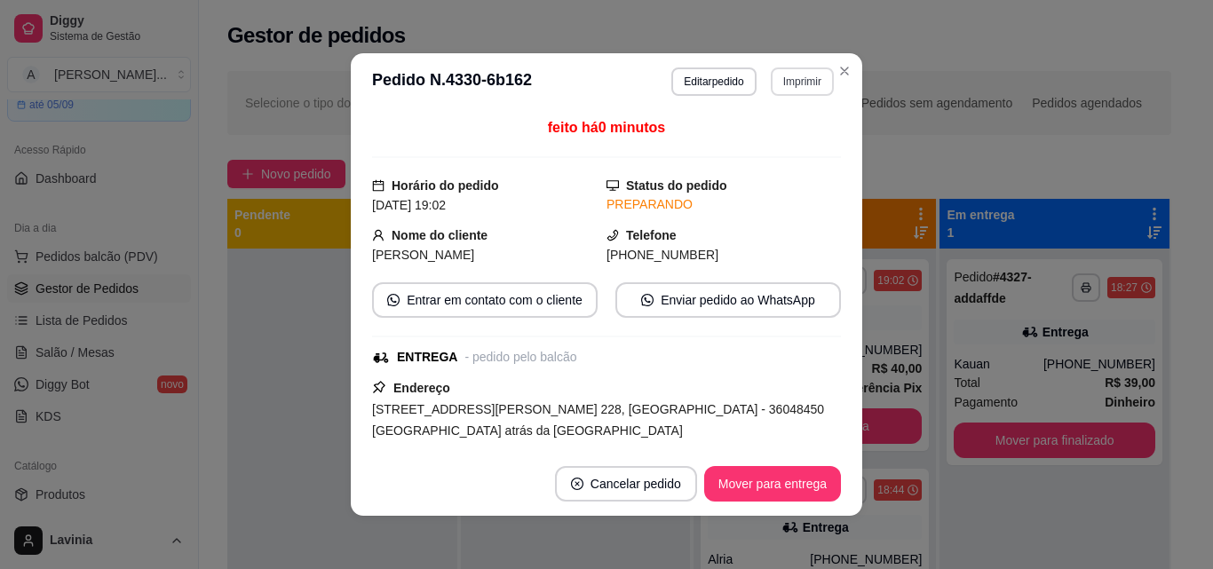
click at [791, 89] on button "Imprimir" at bounding box center [802, 81] width 63 height 28
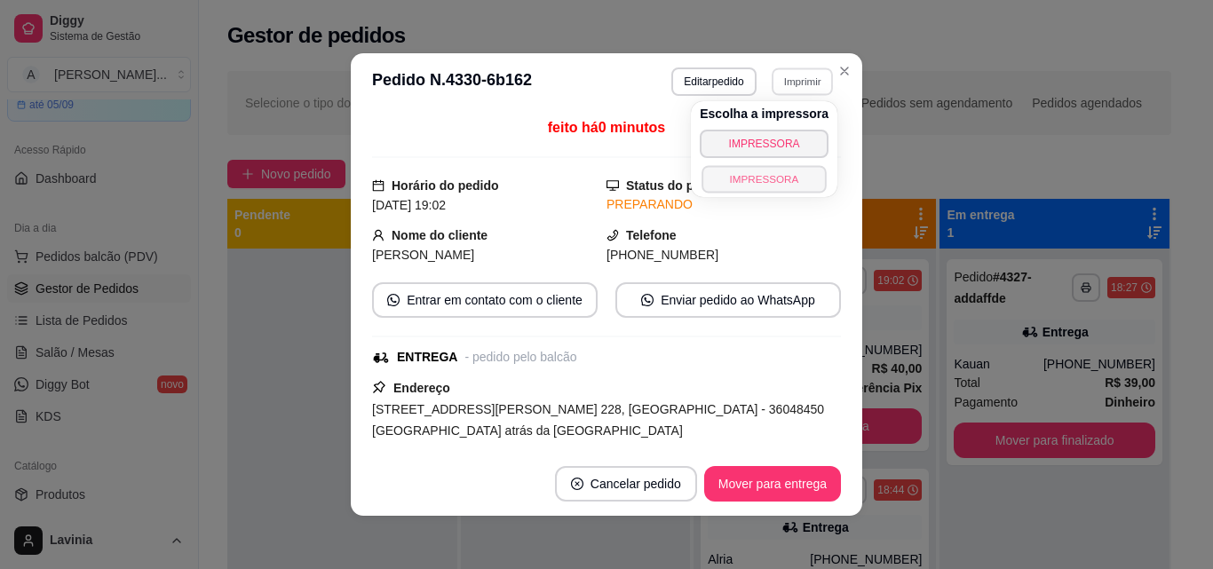
click at [777, 170] on button "IMPRESSORA" at bounding box center [764, 179] width 124 height 28
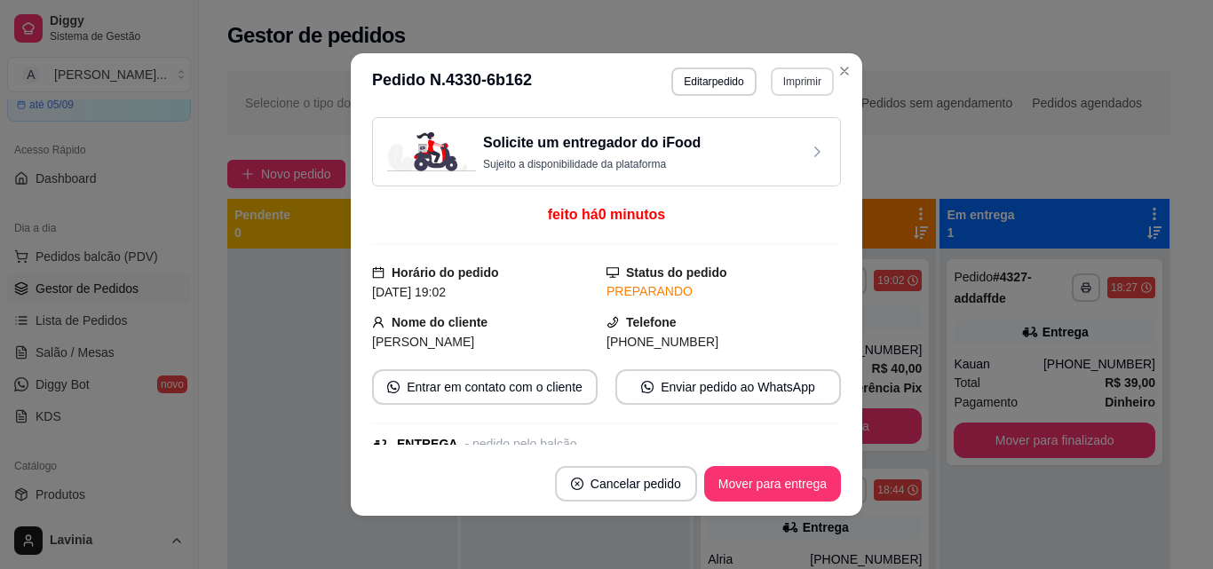
click at [796, 84] on button "Imprimir" at bounding box center [802, 81] width 63 height 28
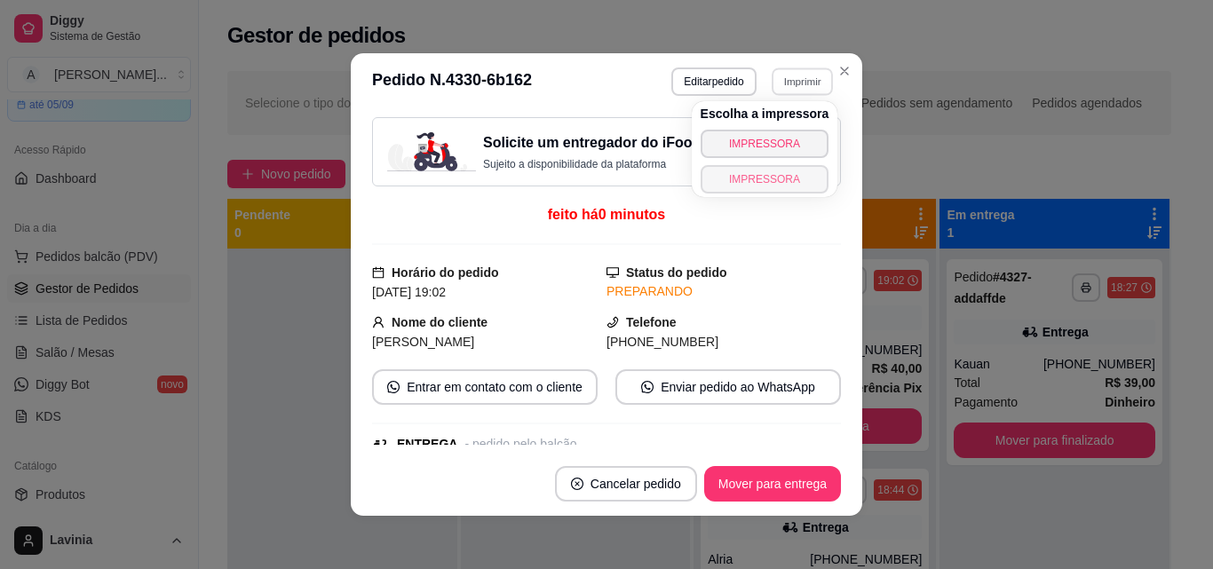
click at [749, 187] on button "IMPRESSORA" at bounding box center [765, 179] width 129 height 28
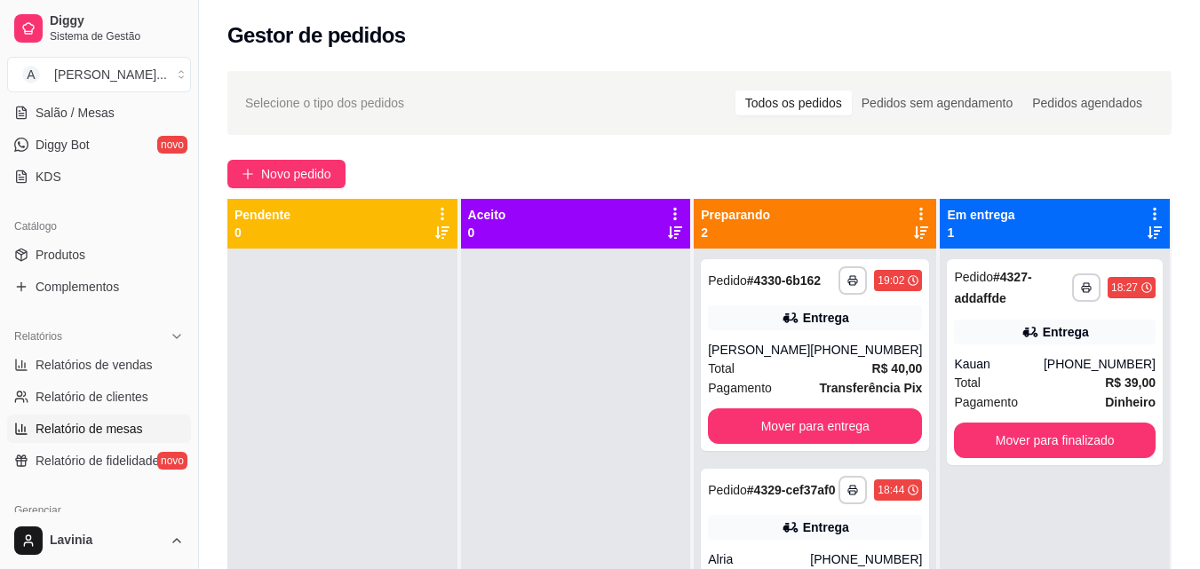
scroll to position [353, 0]
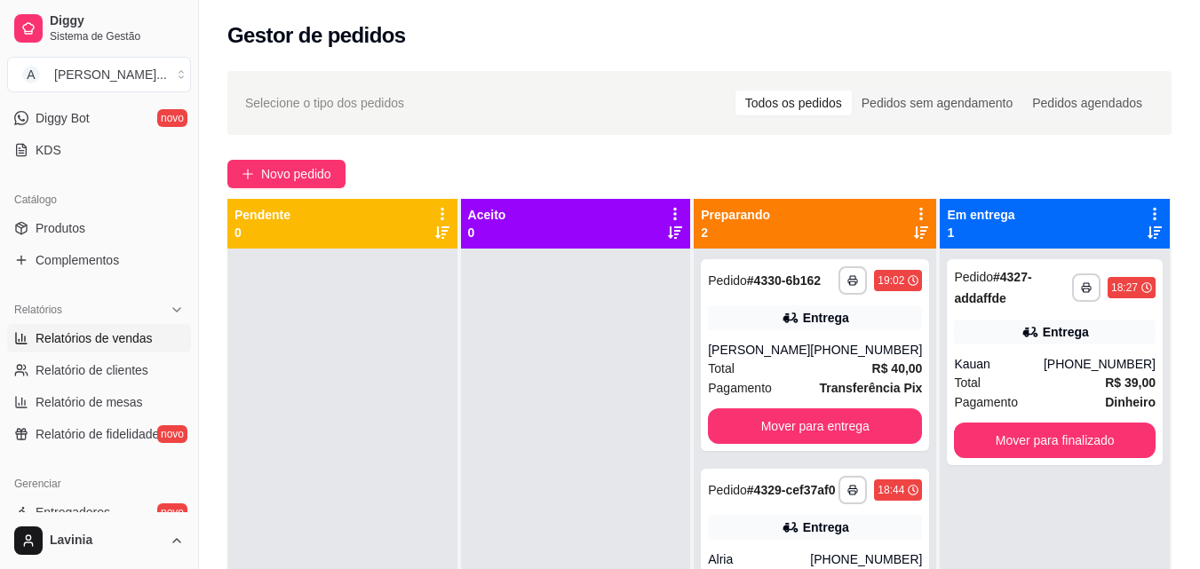
click at [112, 348] on link "Relatórios de vendas" at bounding box center [99, 338] width 184 height 28
select select "ALL"
select select "0"
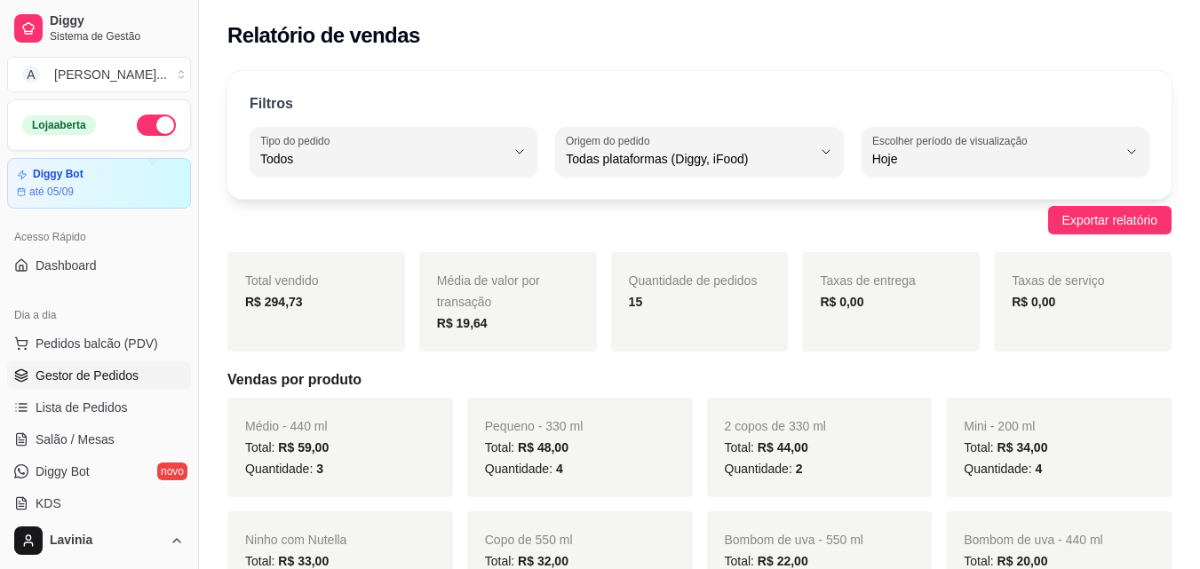
click at [137, 374] on link "Gestor de Pedidos" at bounding box center [99, 375] width 184 height 28
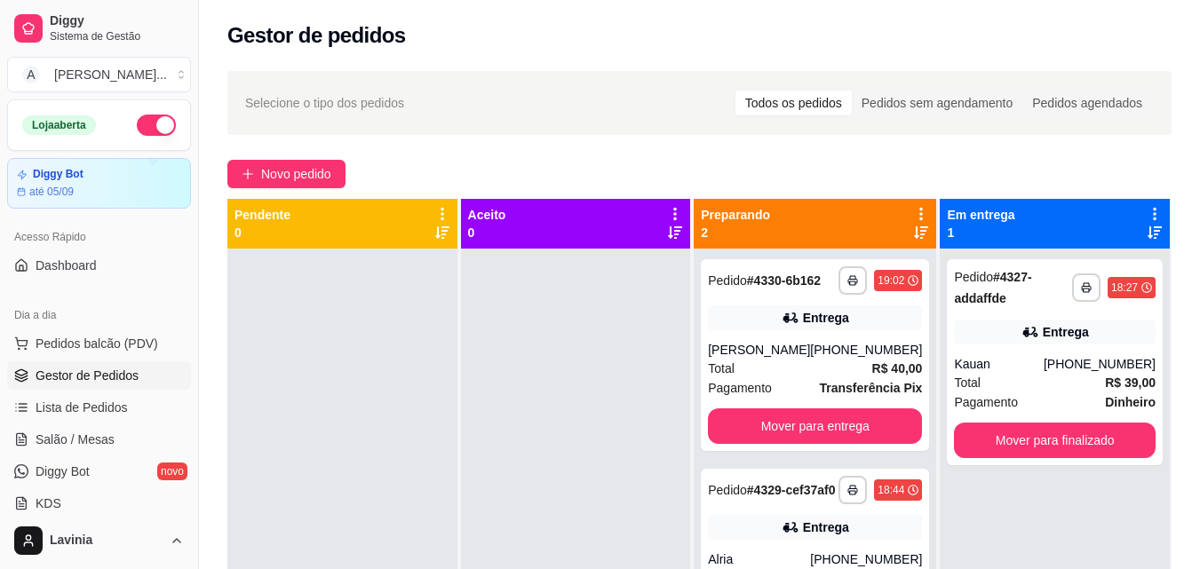
click at [257, 188] on div "**********" at bounding box center [699, 424] width 1001 height 729
click at [262, 179] on span "Novo pedido" at bounding box center [296, 174] width 70 height 20
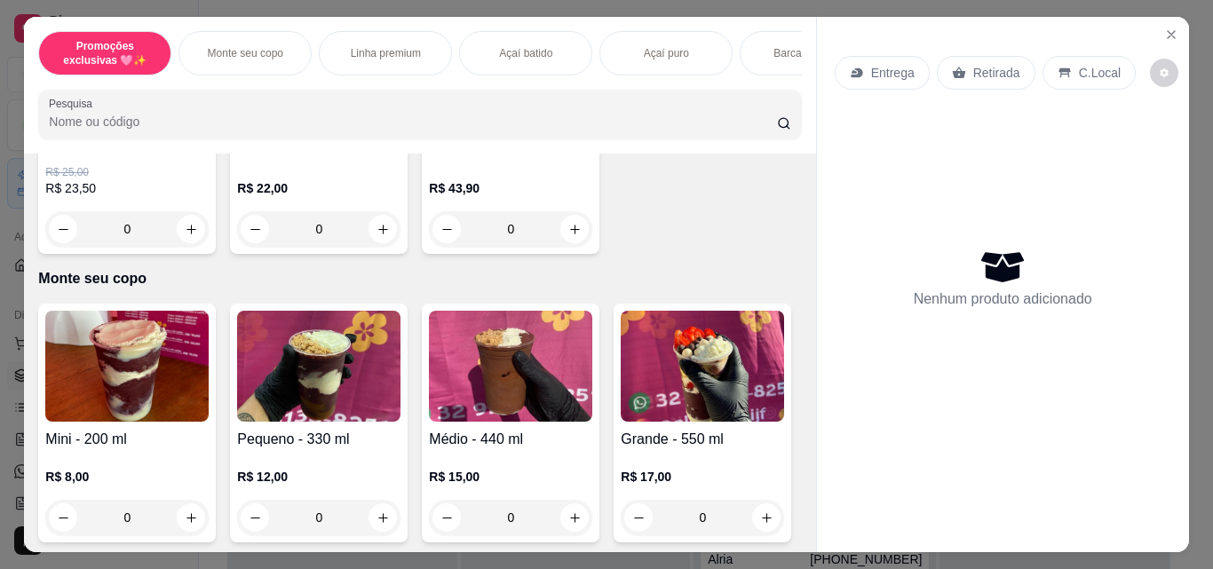
scroll to position [533, 0]
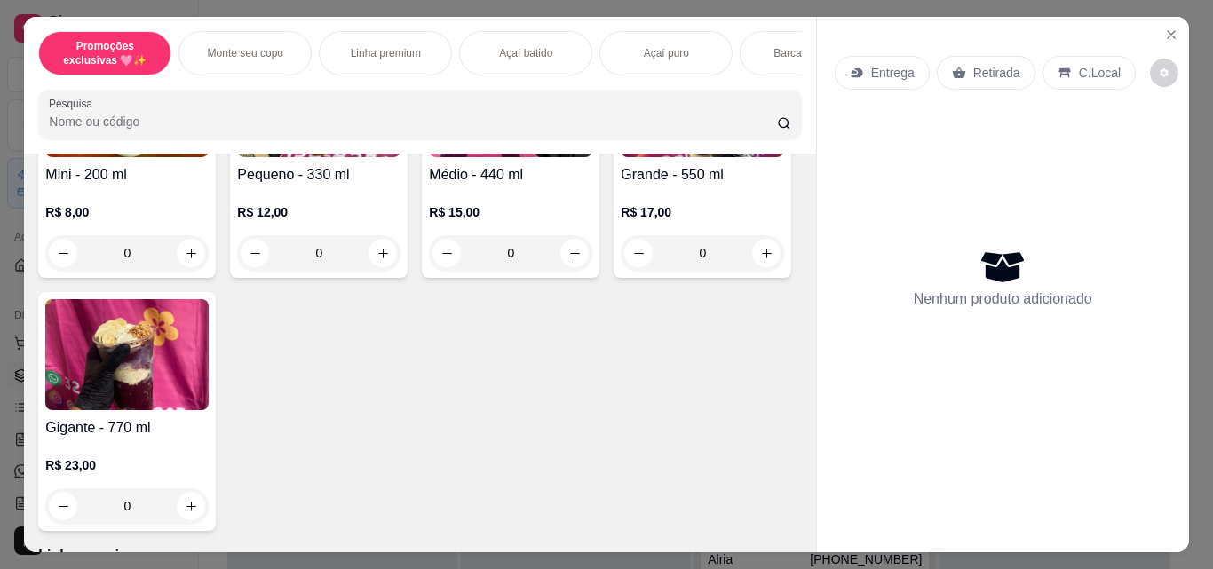
click at [484, 210] on p "R$ 15,00" at bounding box center [510, 212] width 163 height 18
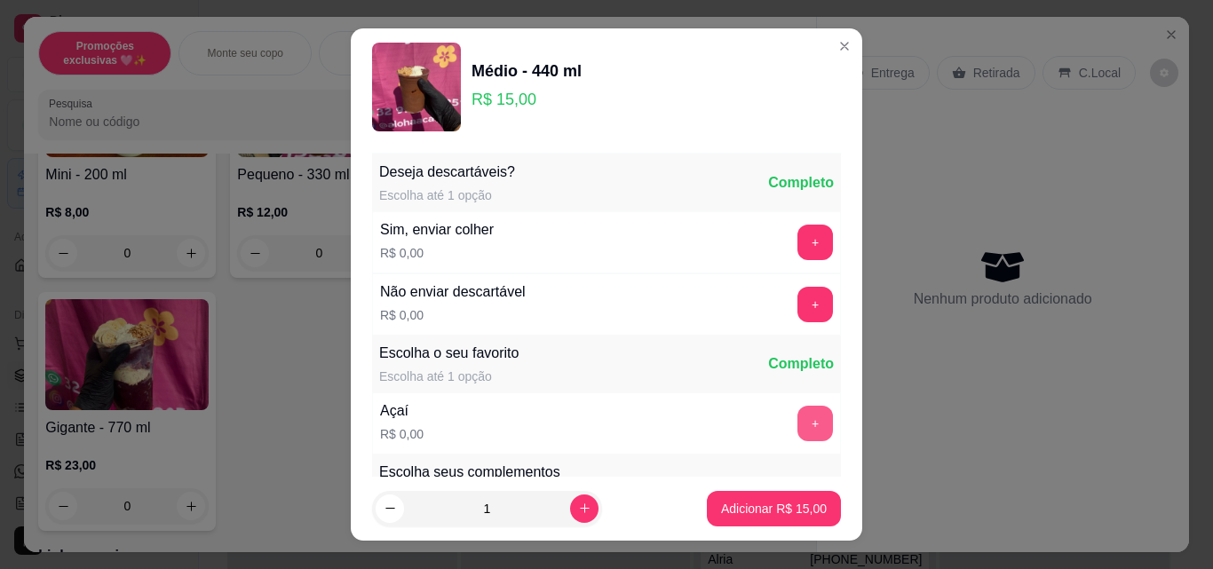
click at [798, 417] on button "+" at bounding box center [816, 424] width 36 height 36
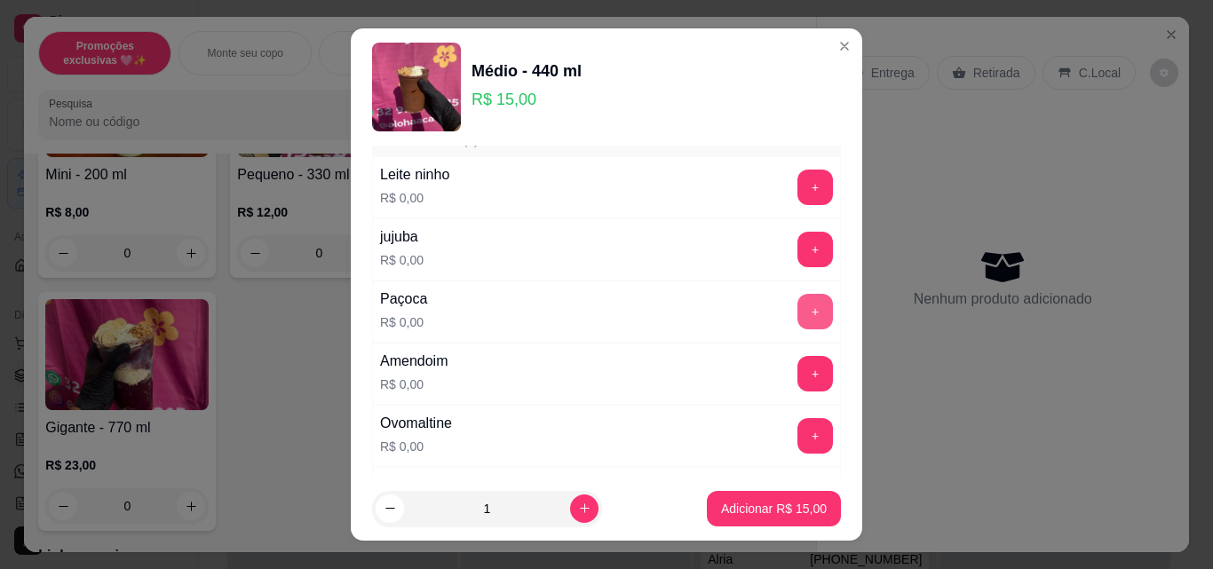
click at [798, 306] on button "+" at bounding box center [816, 312] width 36 height 36
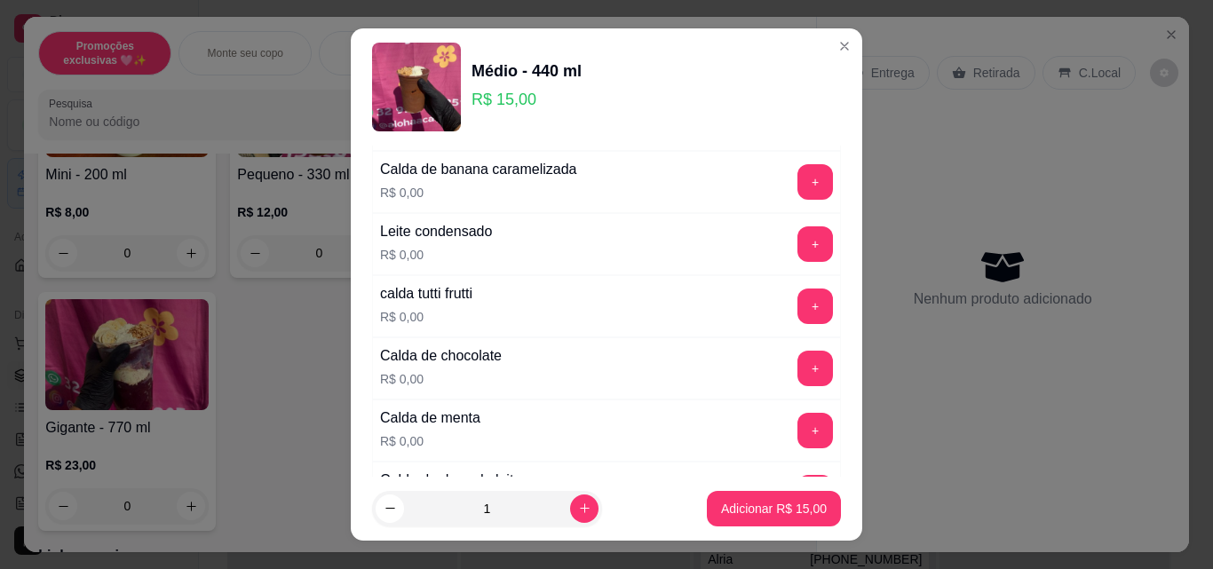
scroll to position [1599, 0]
click at [798, 307] on button "+" at bounding box center [816, 307] width 36 height 36
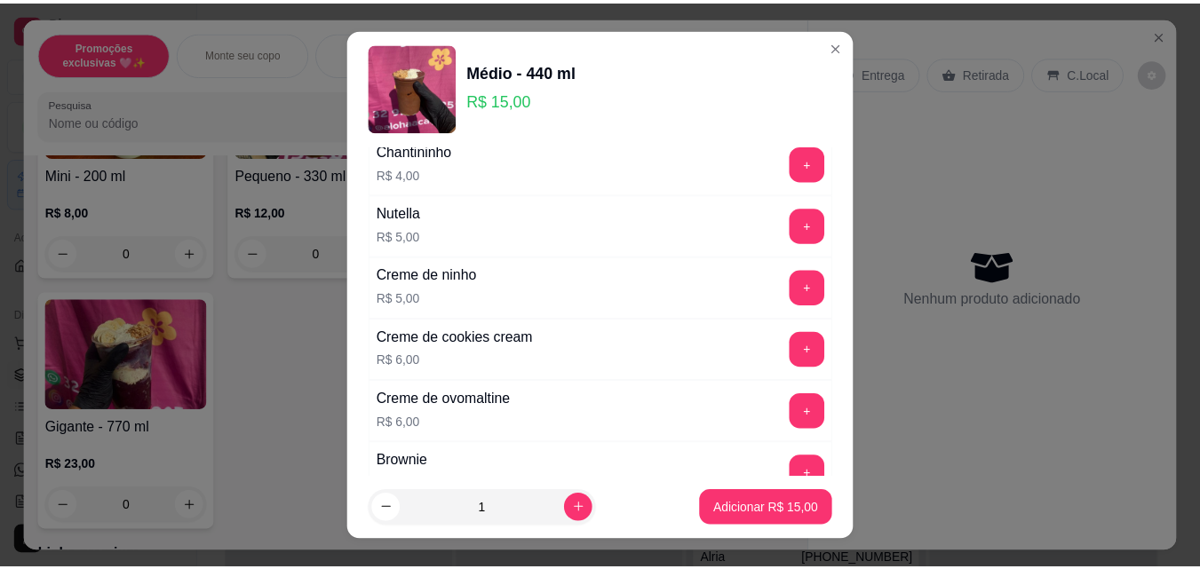
scroll to position [3020, 0]
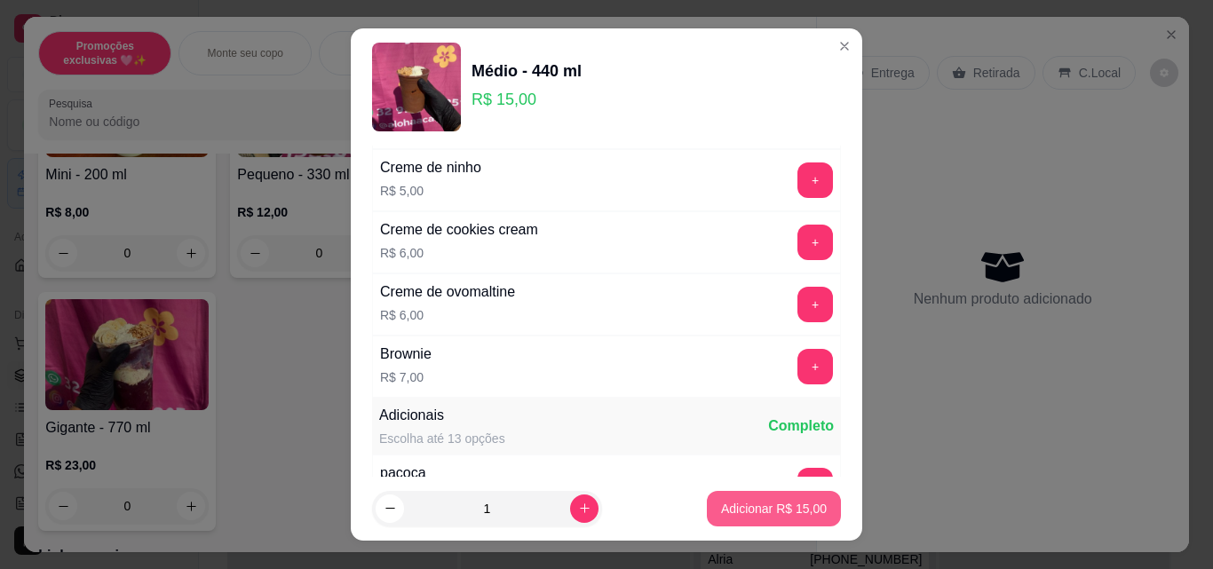
click at [742, 500] on p "Adicionar R$ 15,00" at bounding box center [774, 509] width 106 height 18
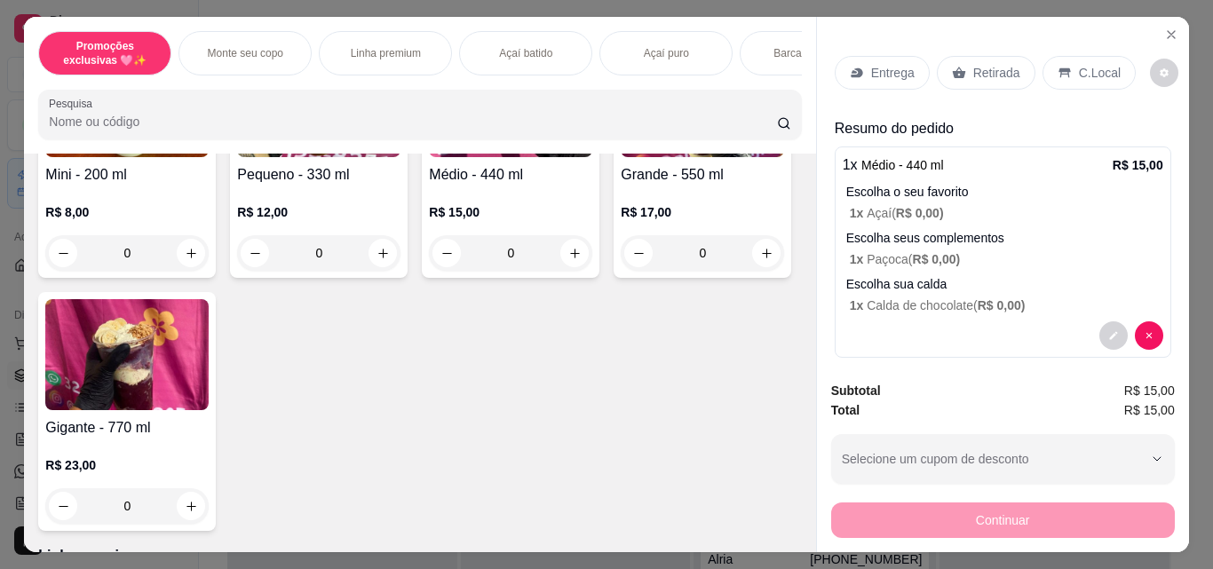
click at [991, 75] on div "Retirada" at bounding box center [986, 73] width 99 height 34
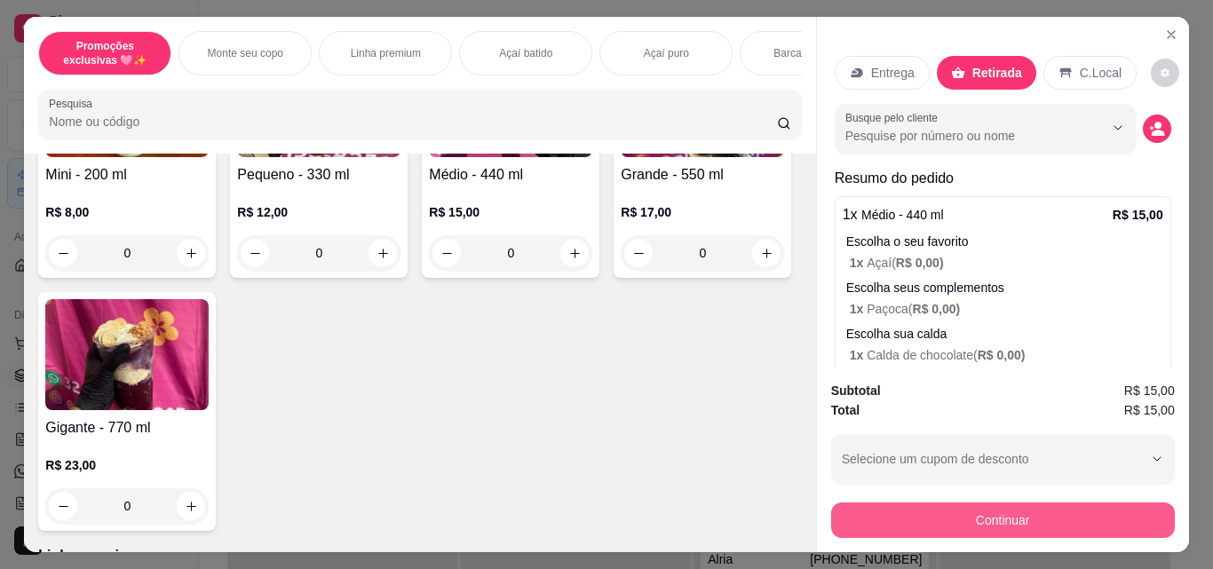
click at [934, 505] on button "Continuar" at bounding box center [1003, 521] width 344 height 36
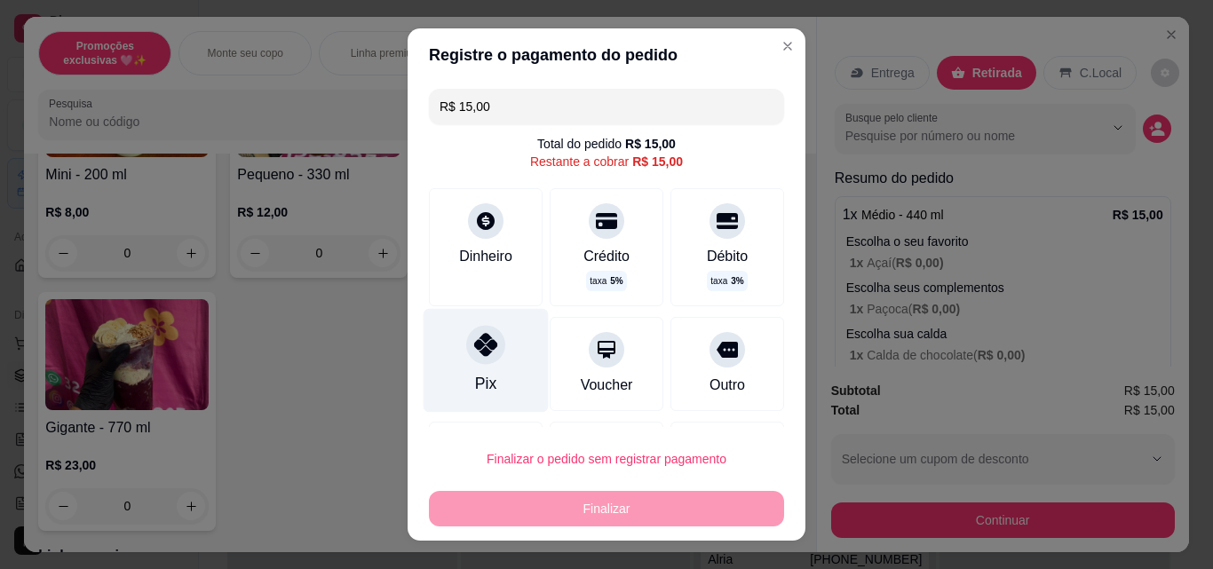
click at [455, 355] on div "Pix" at bounding box center [486, 361] width 125 height 104
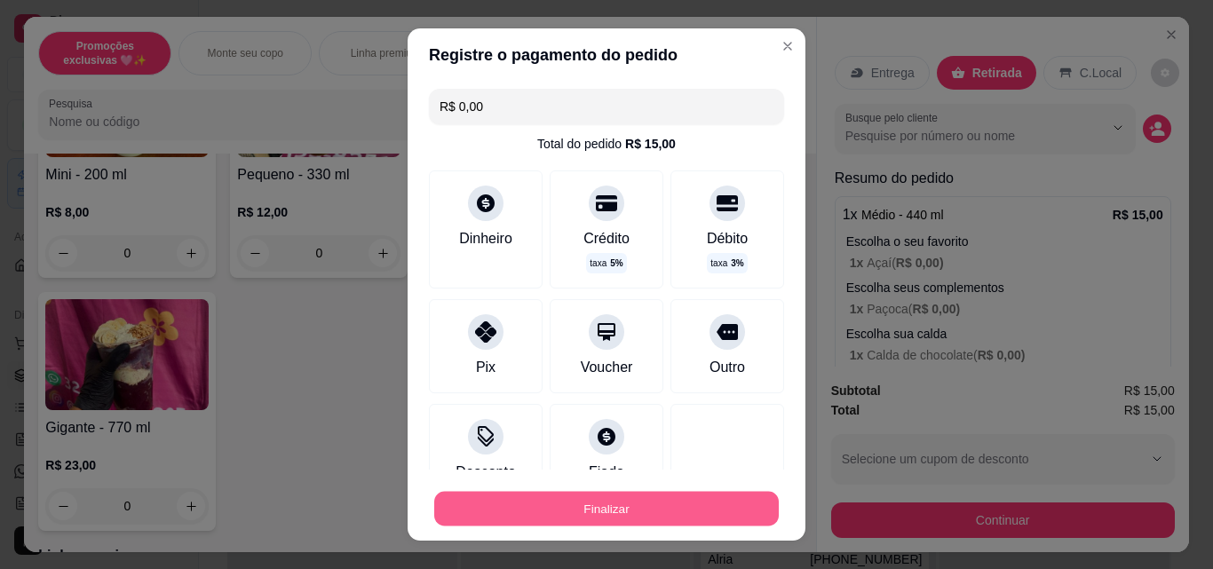
click at [511, 494] on button "Finalizar" at bounding box center [606, 509] width 345 height 35
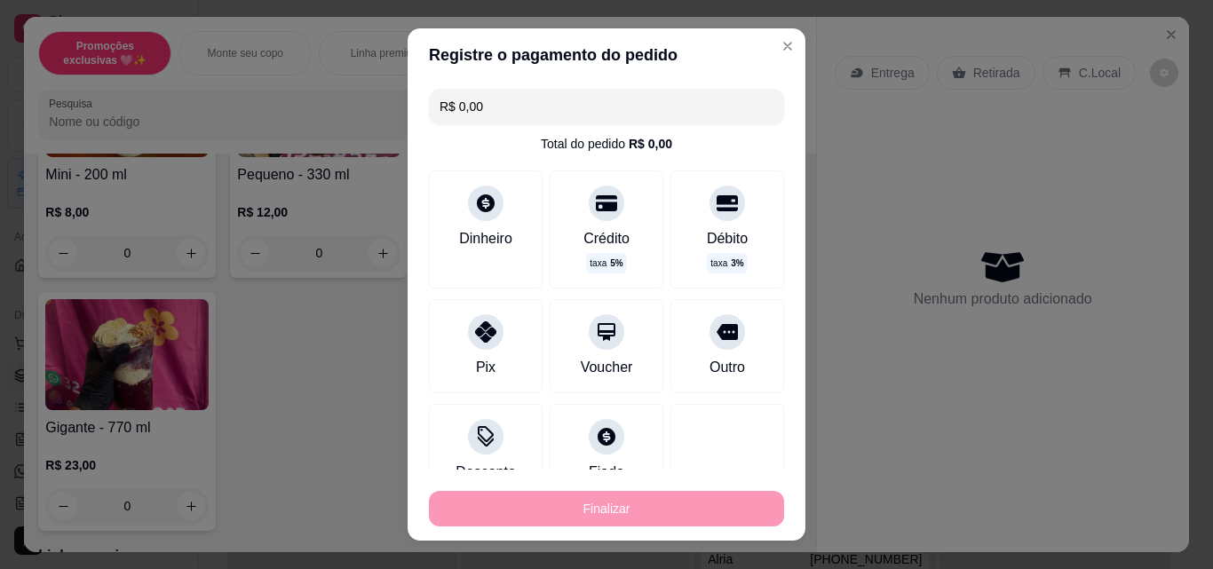
type input "-R$ 15,00"
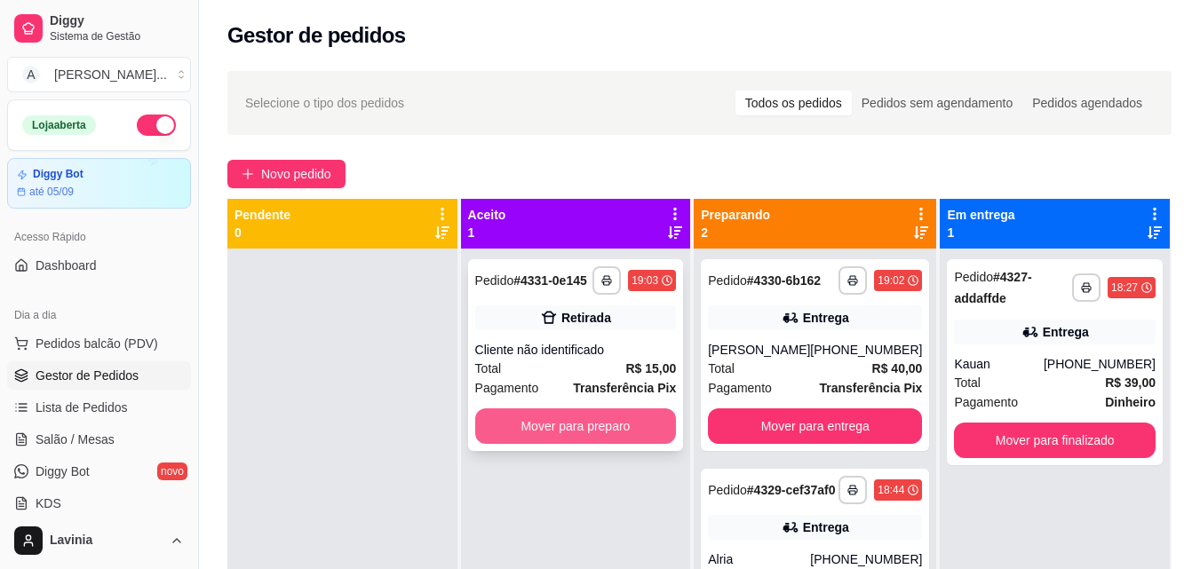
click at [542, 423] on button "Mover para preparo" at bounding box center [576, 427] width 202 height 36
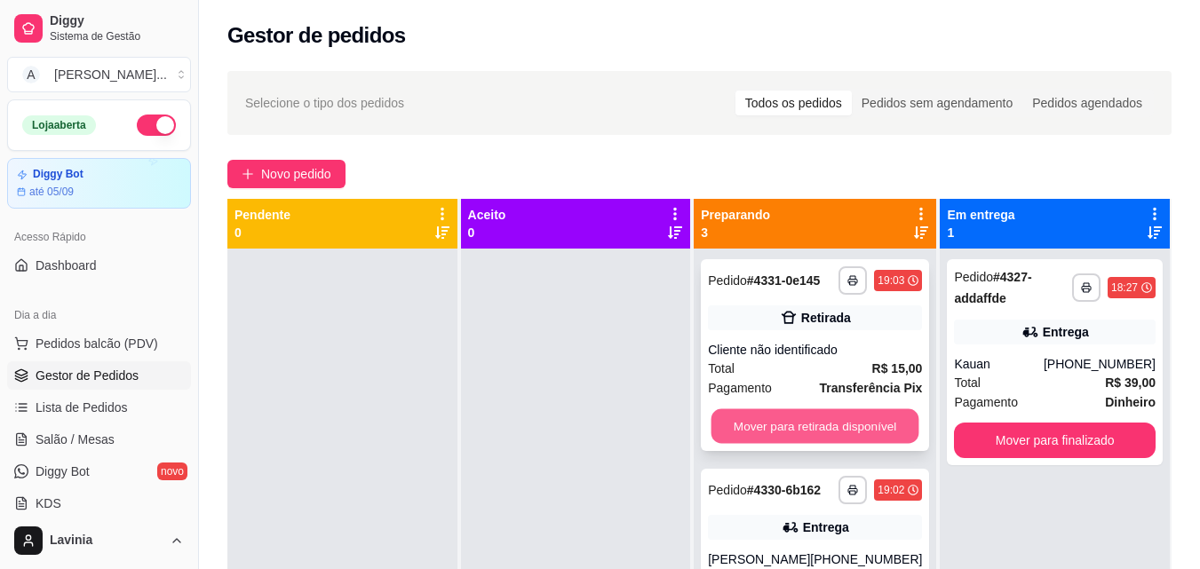
click at [798, 431] on button "Mover para retirada disponível" at bounding box center [815, 426] width 208 height 35
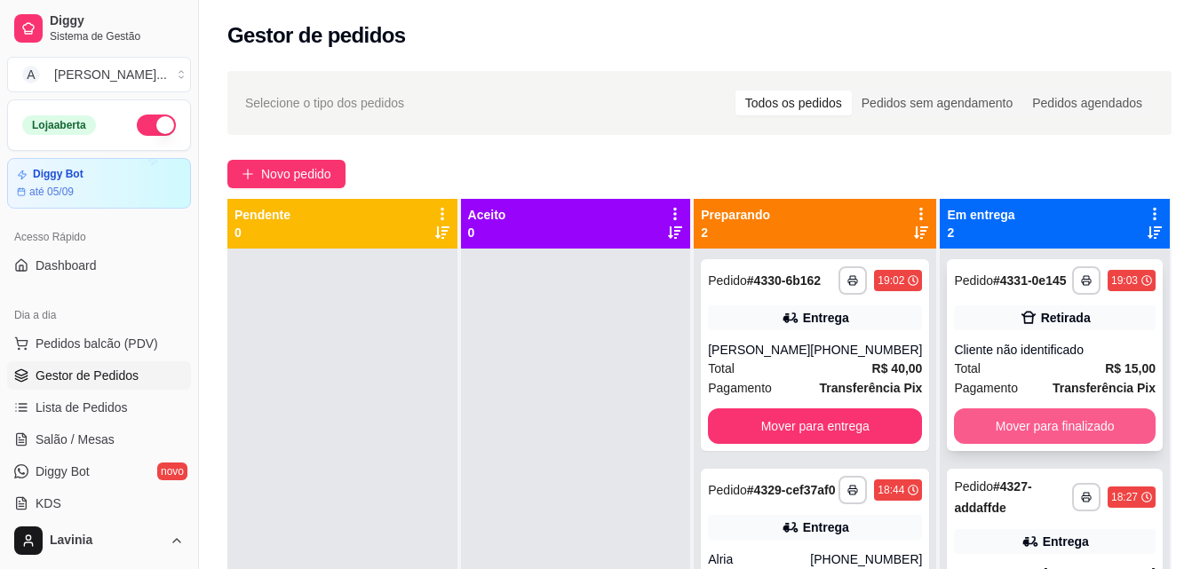
click at [1024, 430] on button "Mover para finalizado" at bounding box center [1055, 427] width 202 height 36
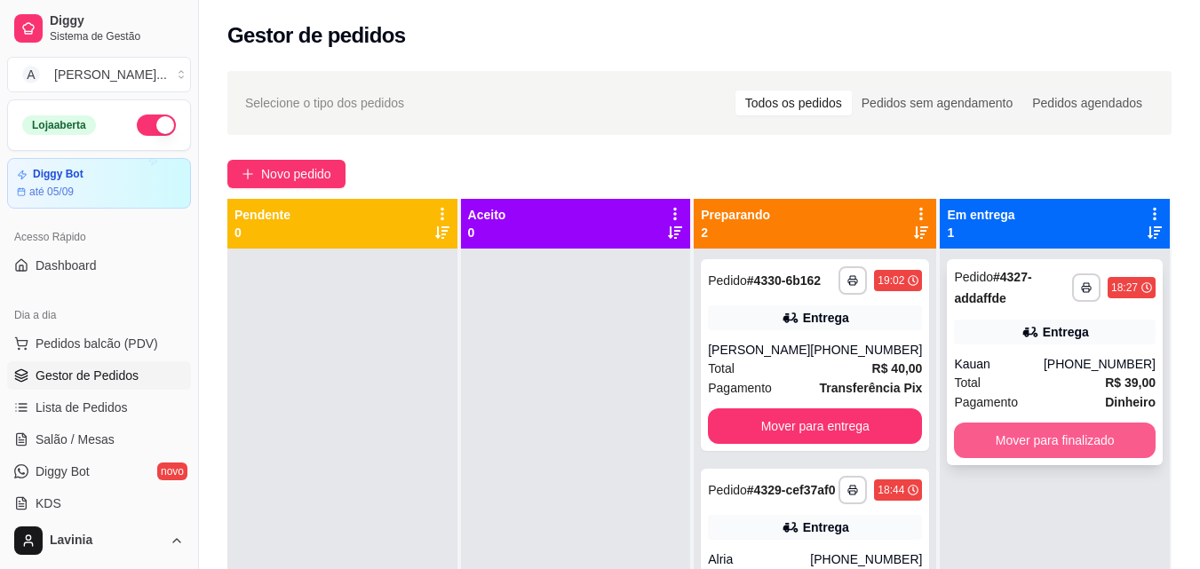
click at [1054, 434] on button "Mover para finalizado" at bounding box center [1055, 441] width 202 height 36
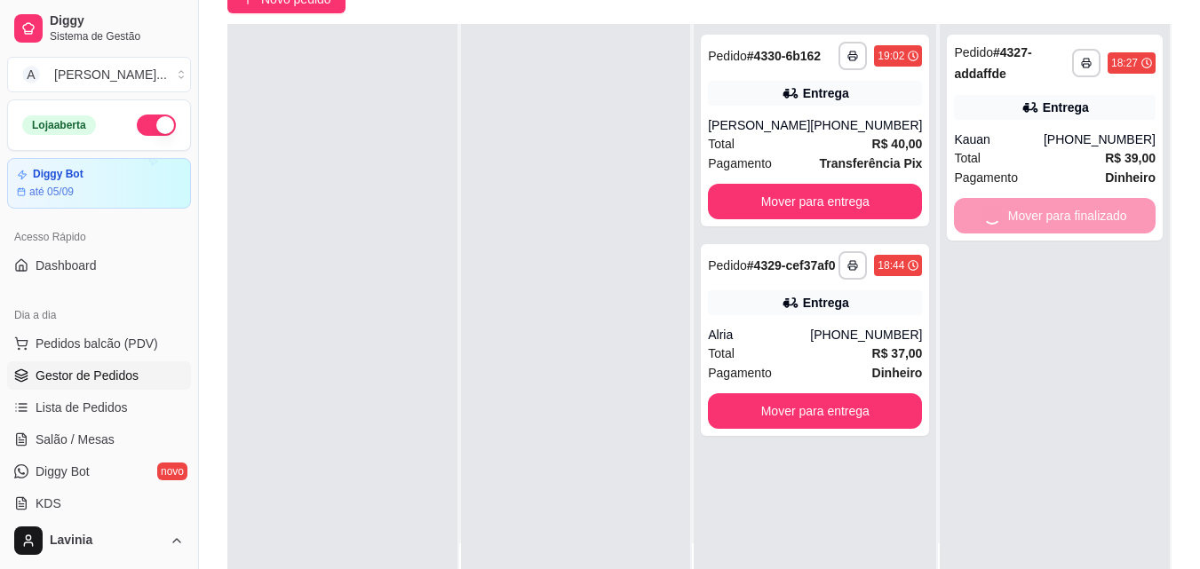
scroll to position [266, 0]
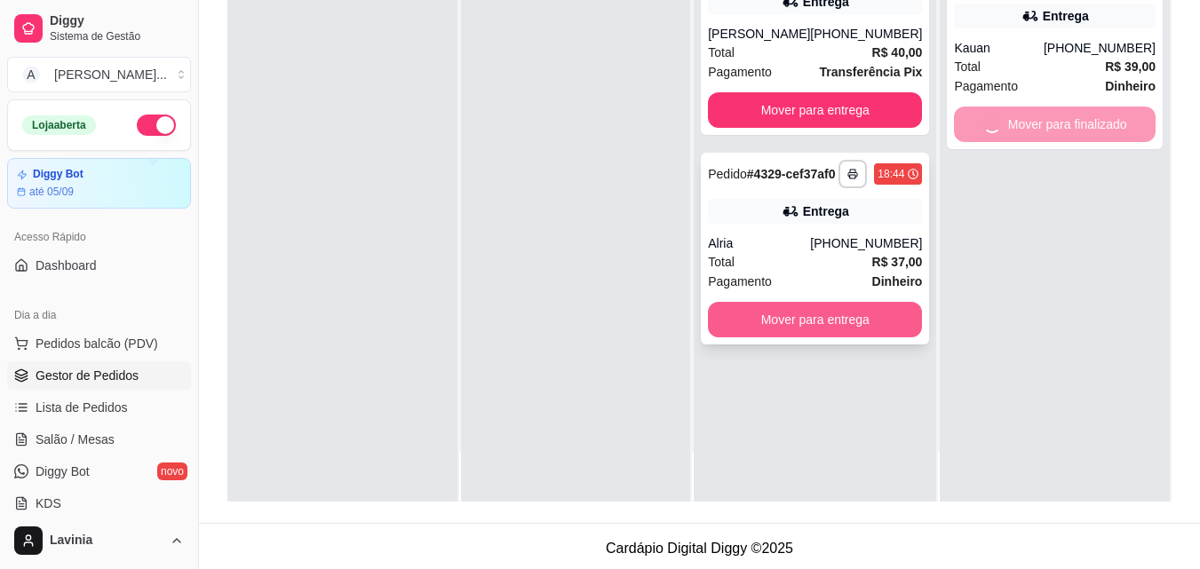
click at [811, 337] on button "Mover para entrega" at bounding box center [815, 320] width 214 height 36
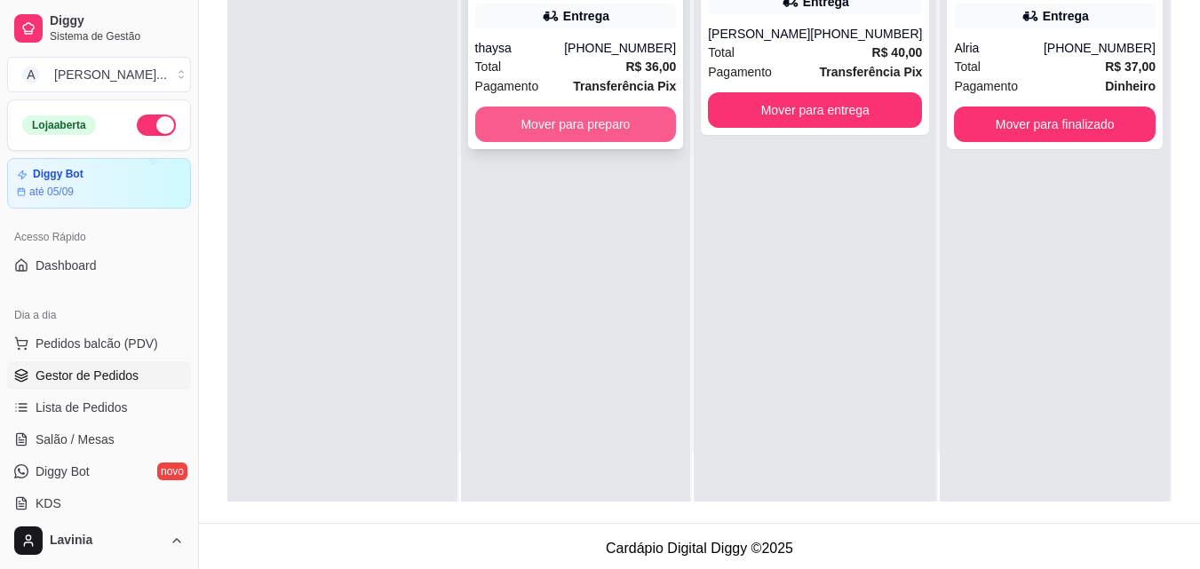
click at [592, 123] on button "Mover para preparo" at bounding box center [576, 125] width 202 height 36
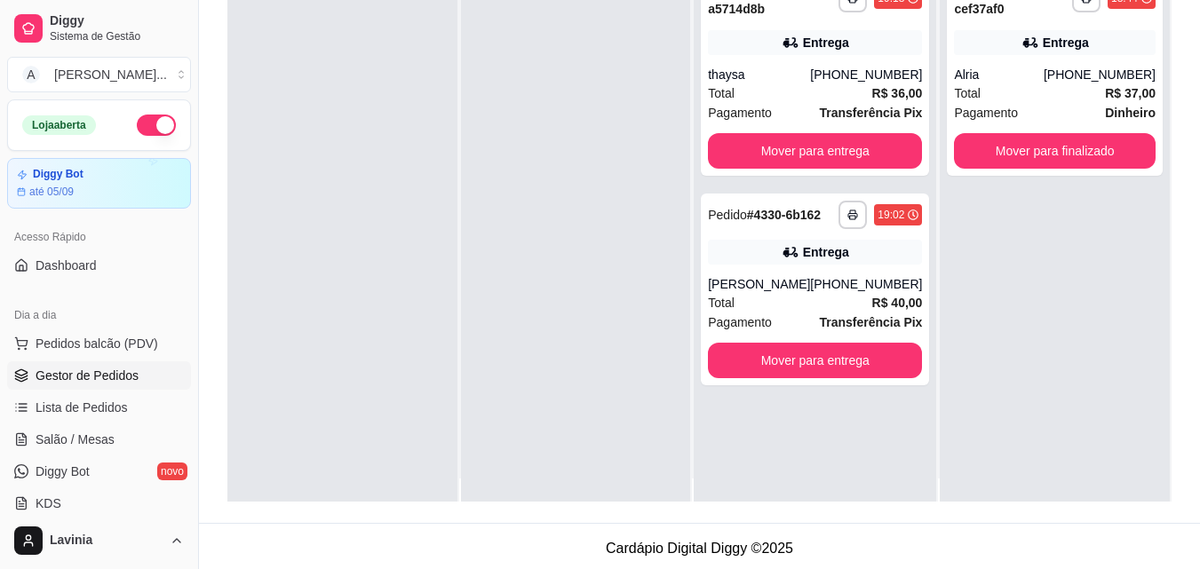
scroll to position [0, 0]
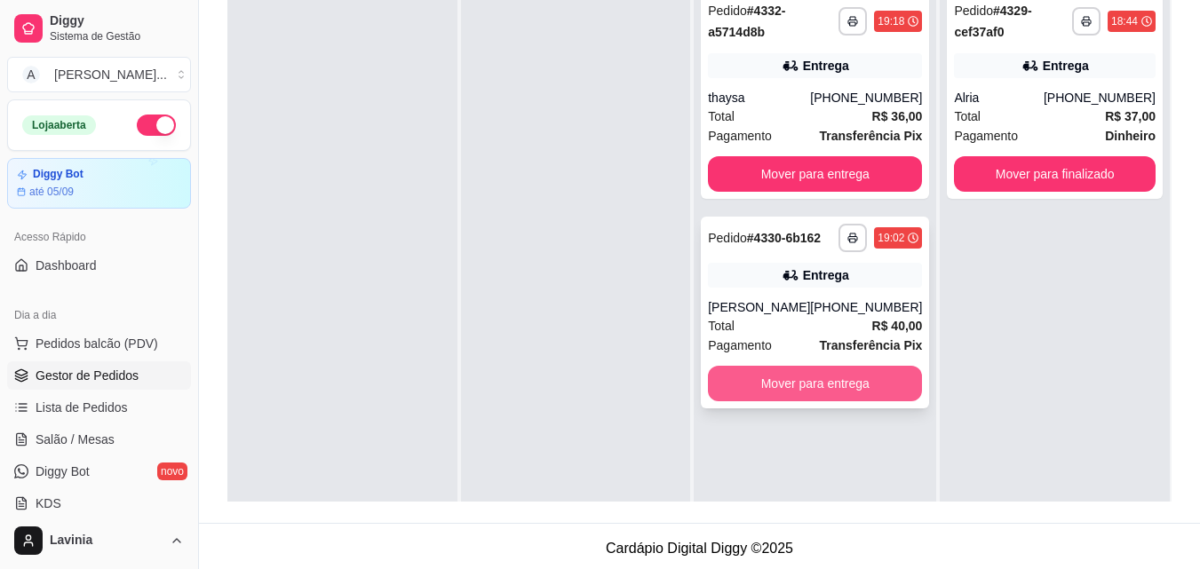
click at [761, 378] on button "Mover para entrega" at bounding box center [815, 384] width 214 height 36
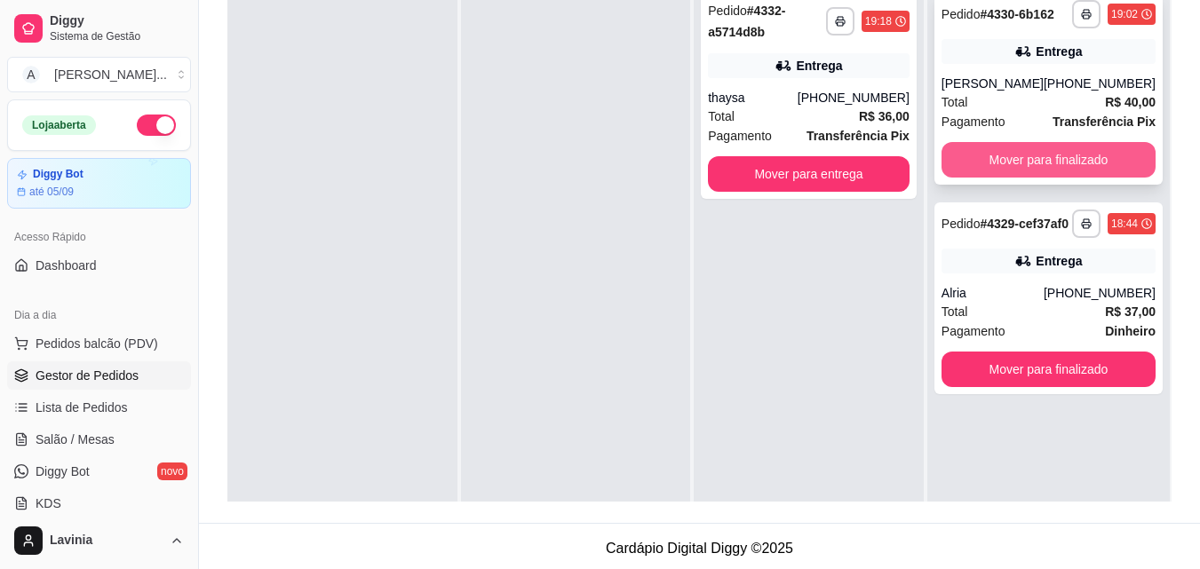
click at [1049, 158] on button "Mover para finalizado" at bounding box center [1048, 160] width 214 height 36
click at [1009, 172] on button "Mover para finalizado" at bounding box center [1048, 160] width 208 height 35
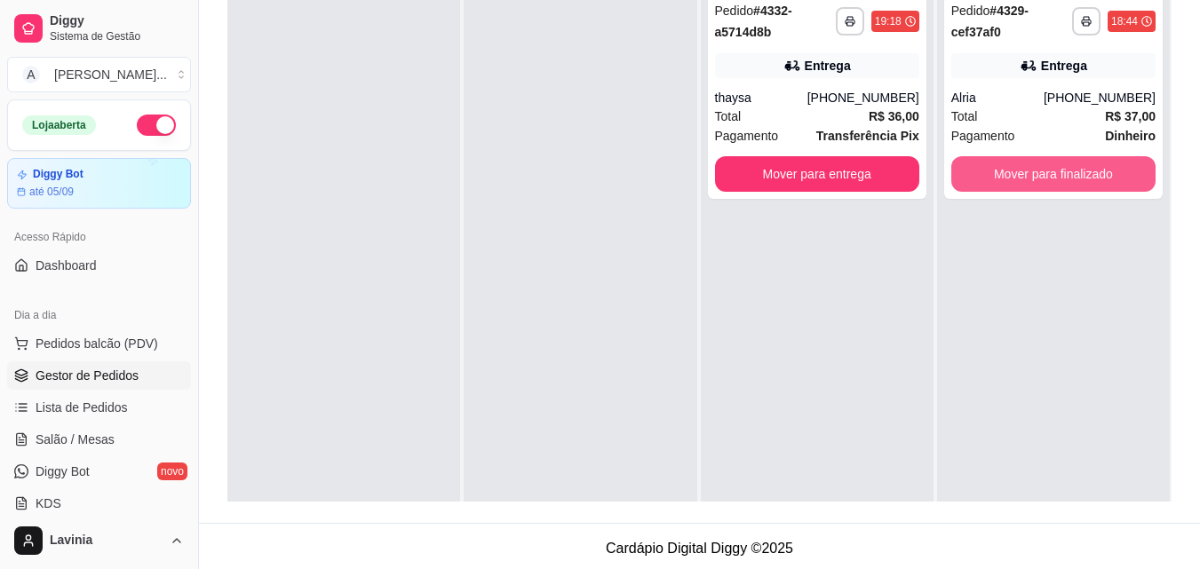
click at [1010, 172] on button "Mover para finalizado" at bounding box center [1053, 174] width 204 height 36
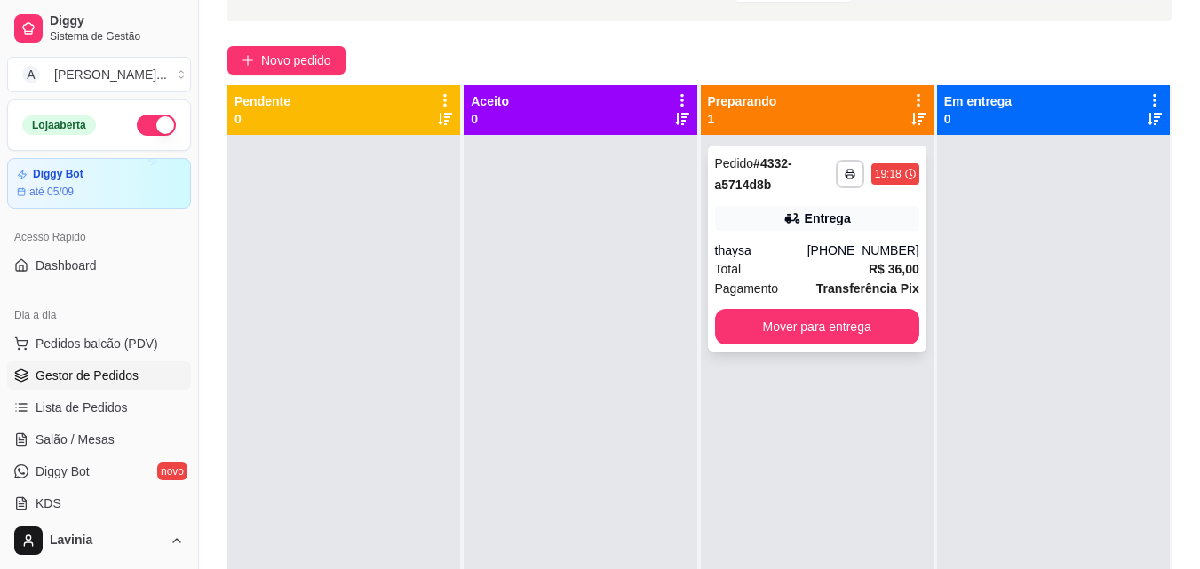
scroll to position [89, 0]
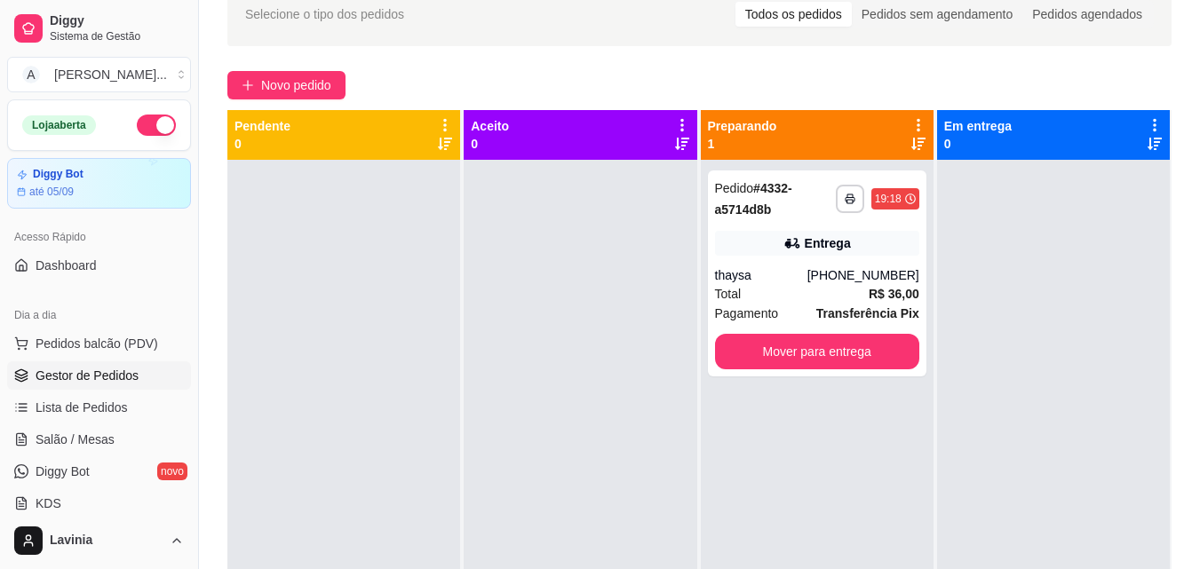
click at [1005, 312] on div at bounding box center [1053, 444] width 233 height 569
click at [1006, 311] on div at bounding box center [1053, 444] width 233 height 569
click at [891, 347] on button "Mover para entrega" at bounding box center [817, 352] width 198 height 35
click at [880, 359] on button "Mover para entrega" at bounding box center [817, 352] width 204 height 36
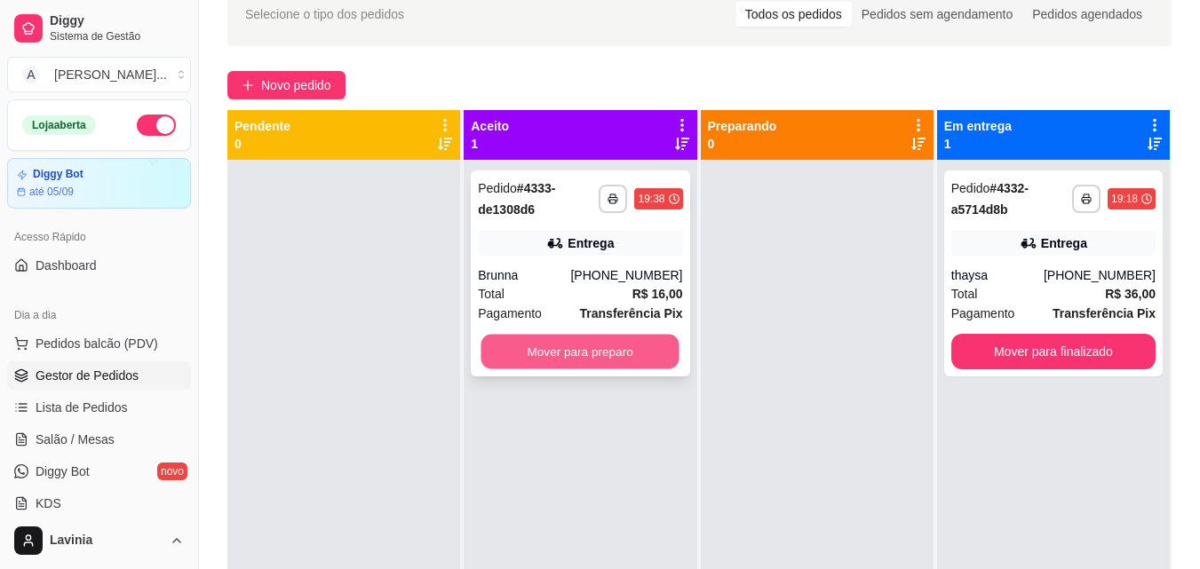
click at [655, 358] on button "Mover para preparo" at bounding box center [580, 352] width 198 height 35
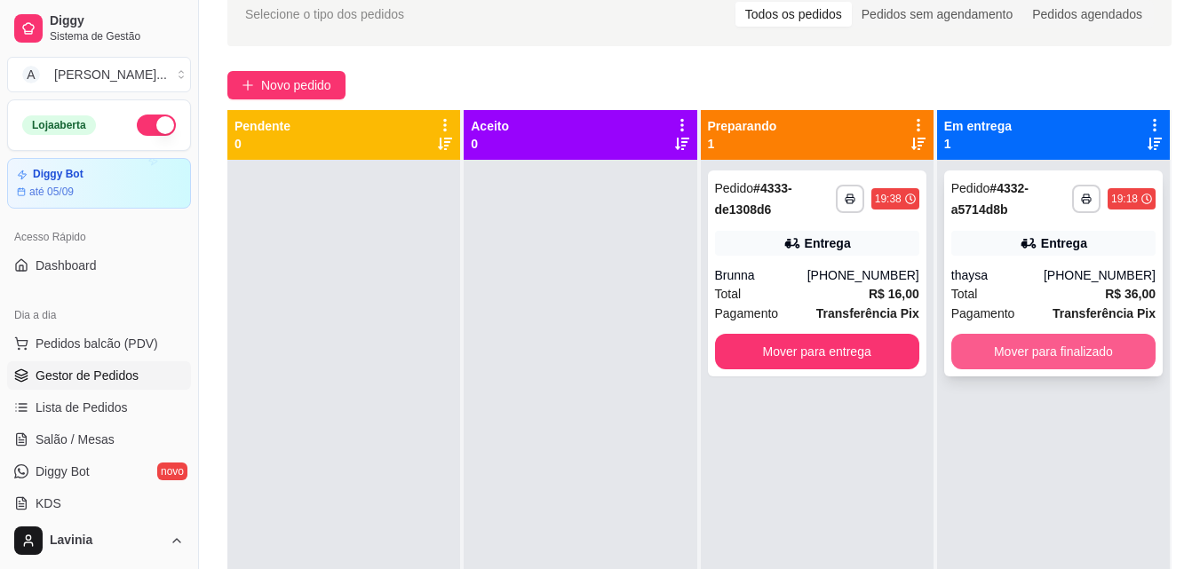
click at [998, 350] on button "Mover para finalizado" at bounding box center [1053, 352] width 204 height 36
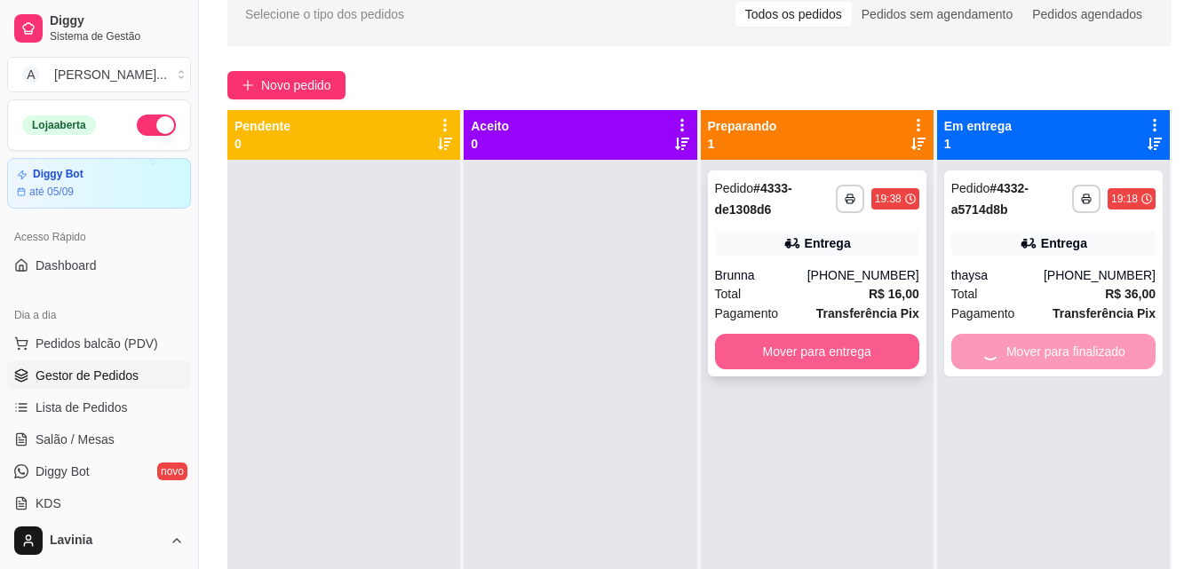
click at [846, 345] on button "Mover para entrega" at bounding box center [817, 352] width 204 height 36
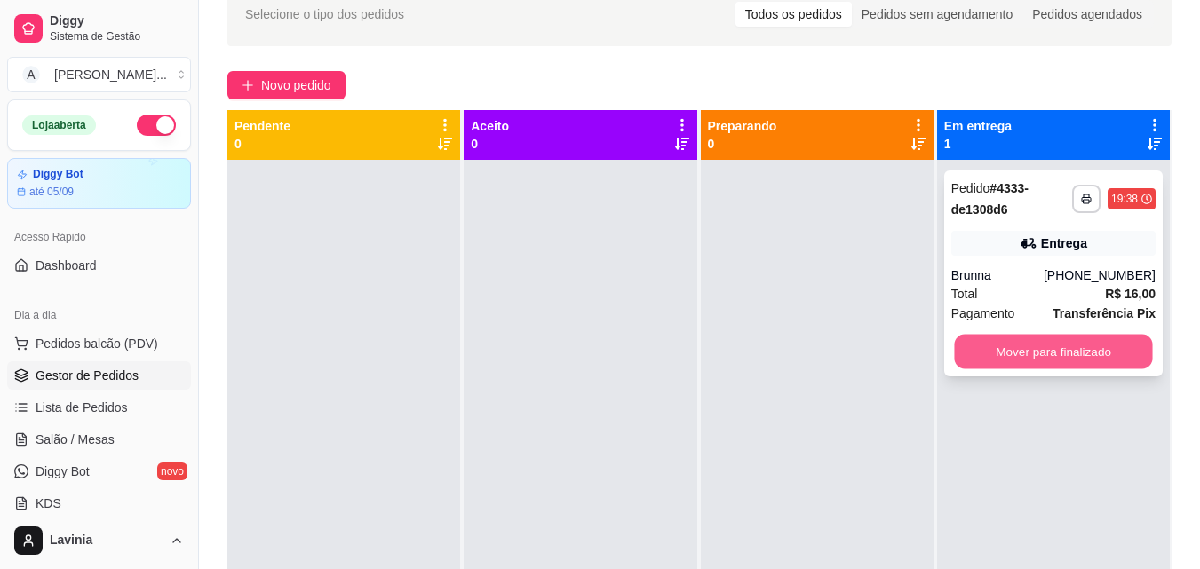
click at [993, 355] on button "Mover para finalizado" at bounding box center [1053, 352] width 198 height 35
